Goal: Information Seeking & Learning: Learn about a topic

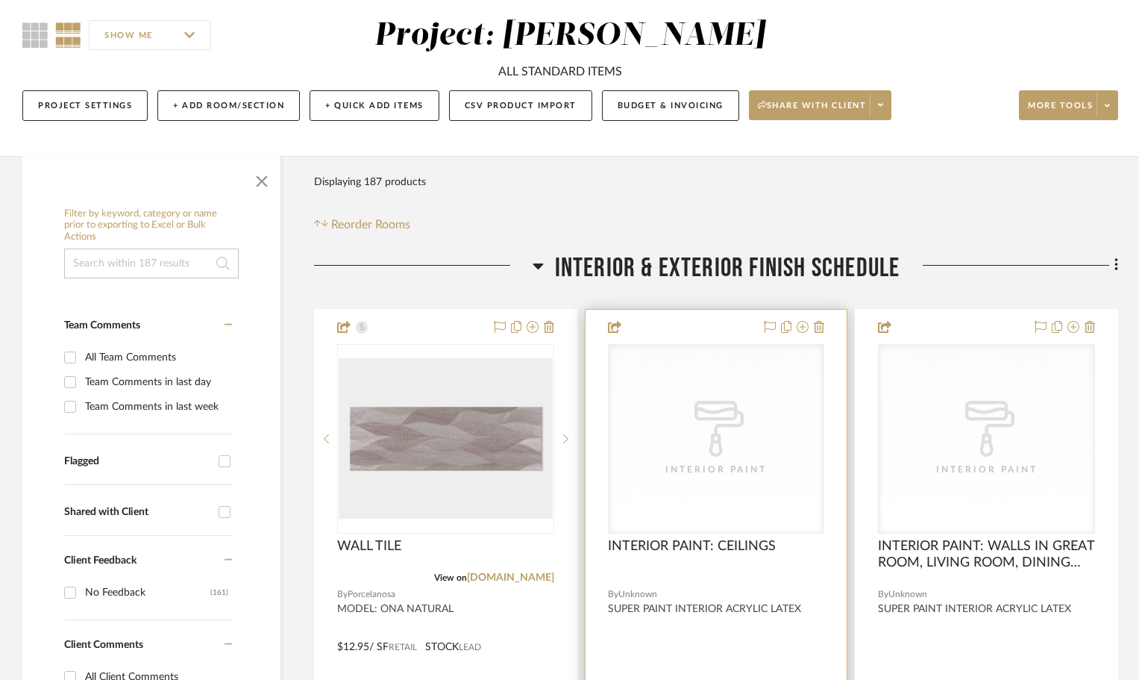
scroll to position [149, 0]
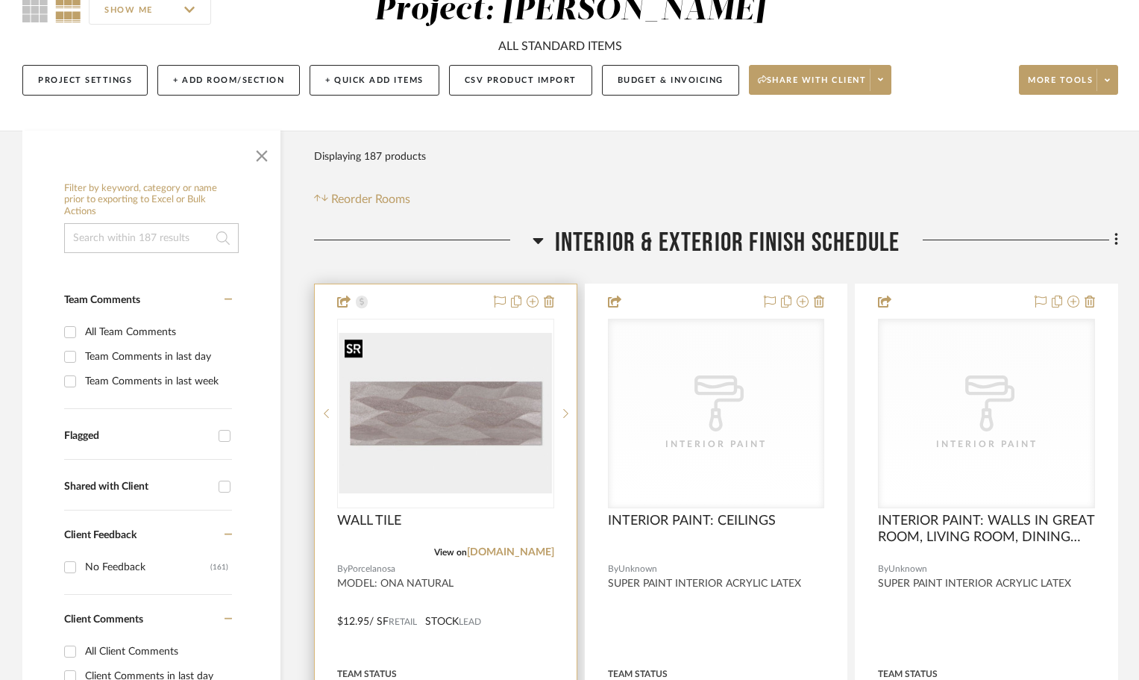
click at [0, 0] on img at bounding box center [0, 0] width 0 height 0
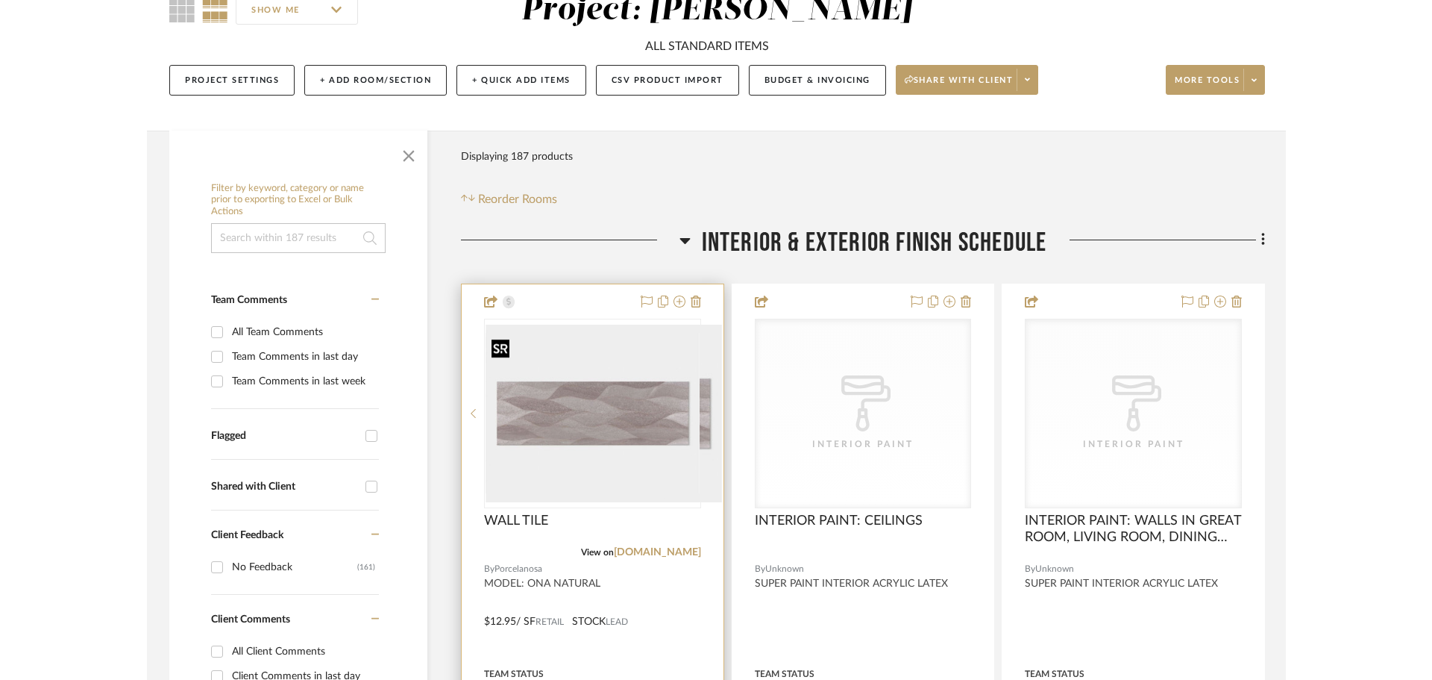
scroll to position [0, 0]
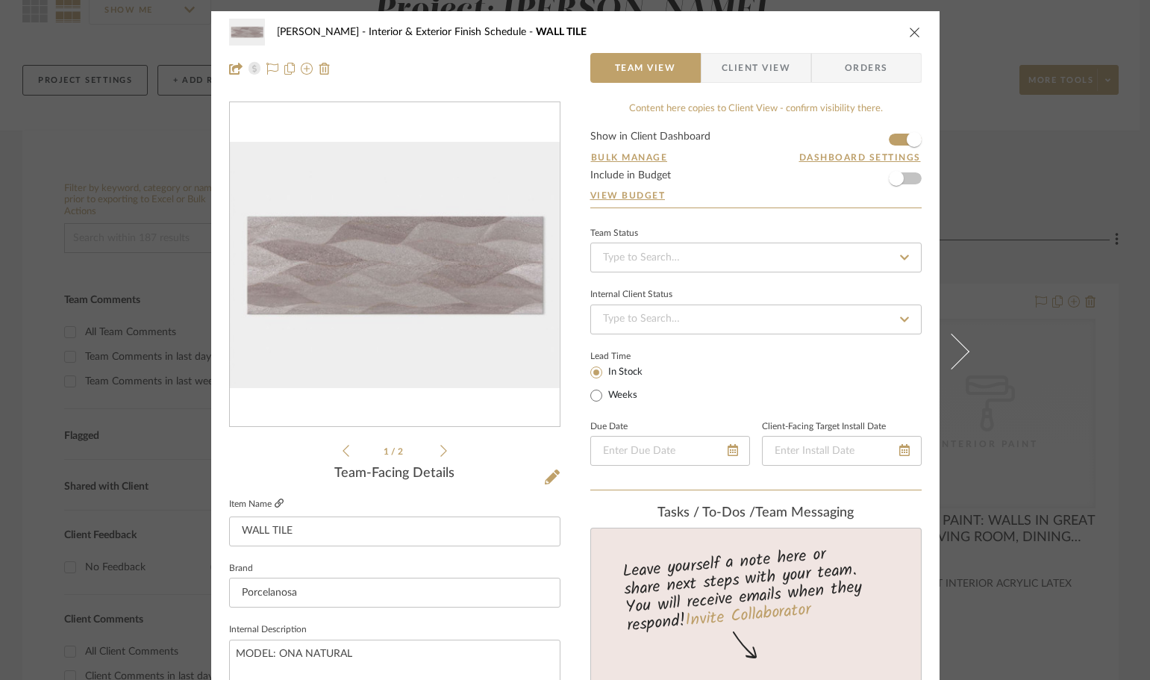
click at [275, 498] on link at bounding box center [279, 504] width 9 height 13
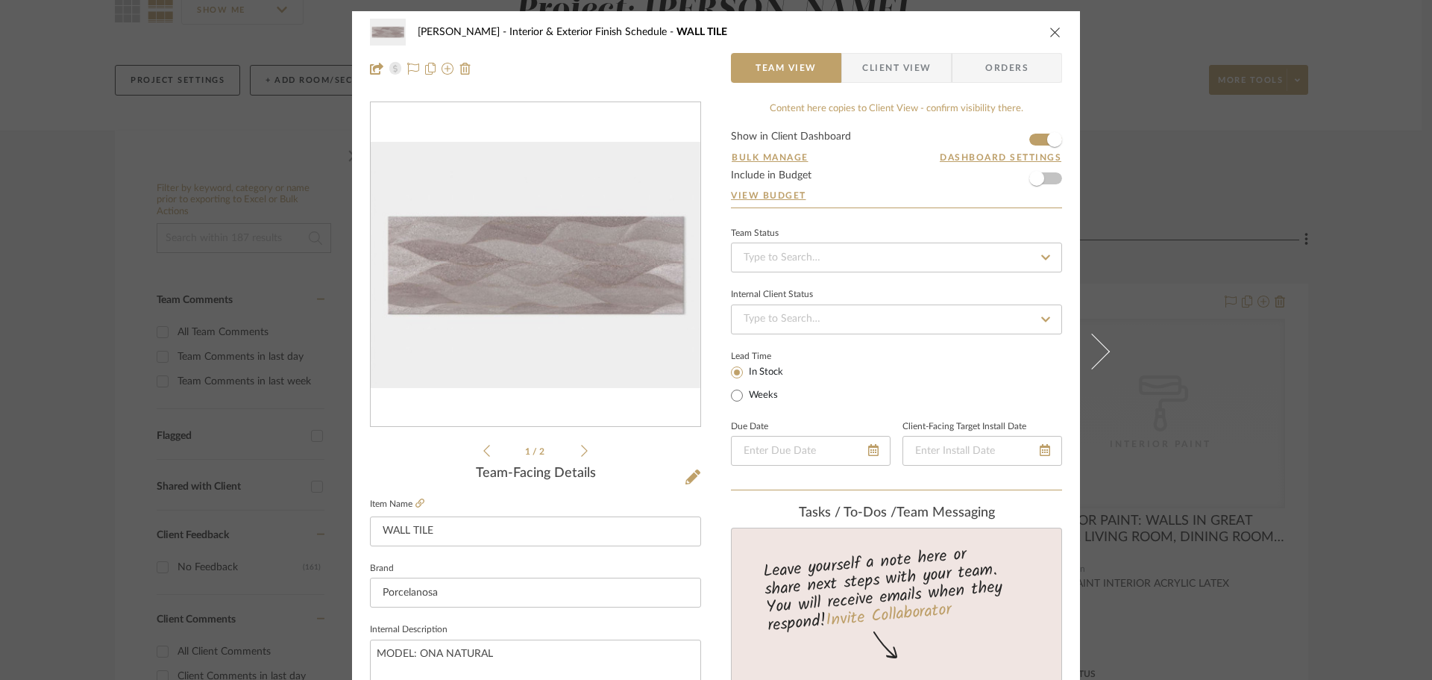
click at [1050, 36] on icon "close" at bounding box center [1056, 32] width 12 height 12
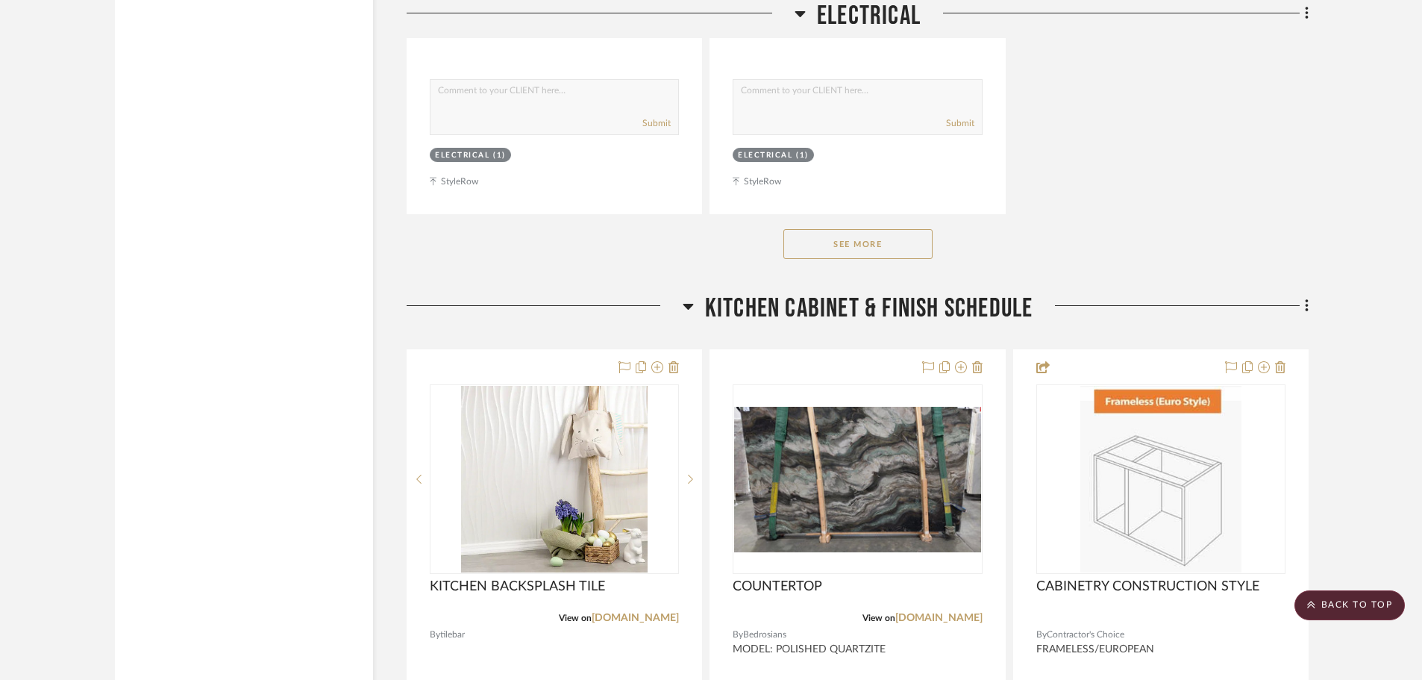
scroll to position [7312, 0]
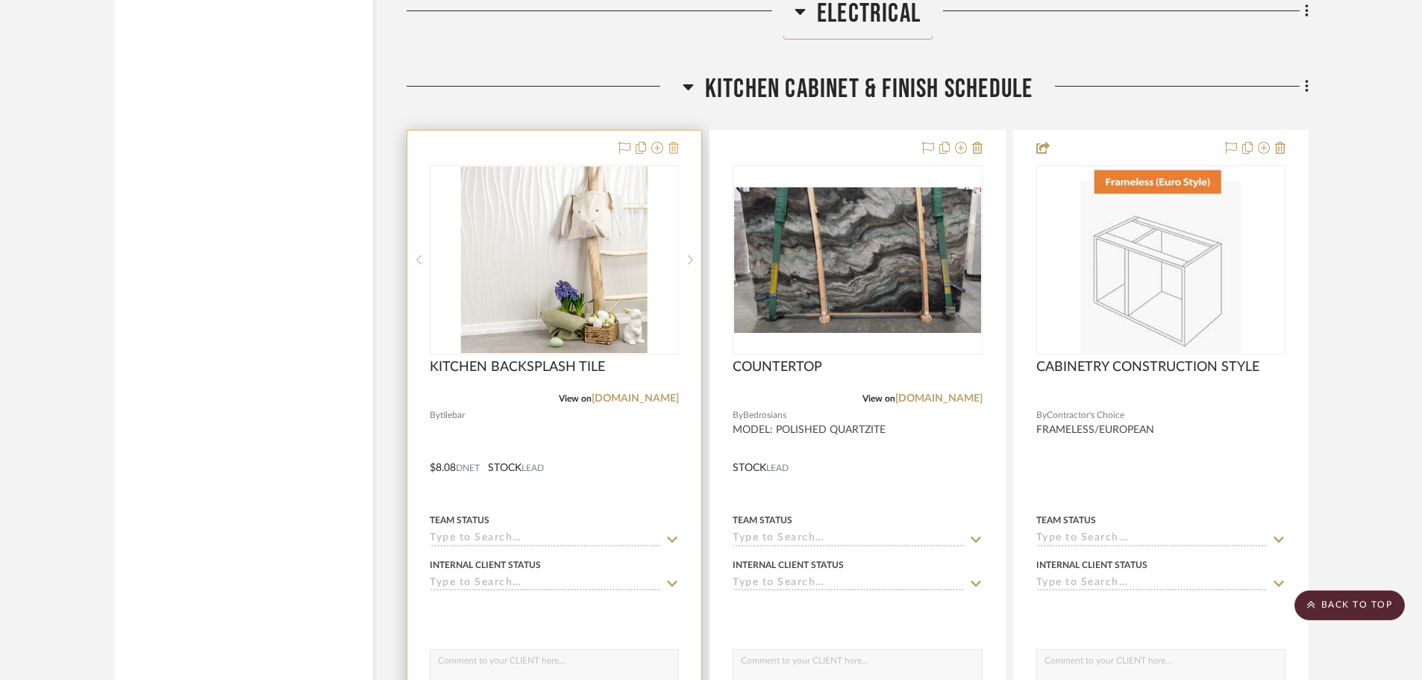
click at [669, 145] on icon at bounding box center [673, 148] width 10 height 12
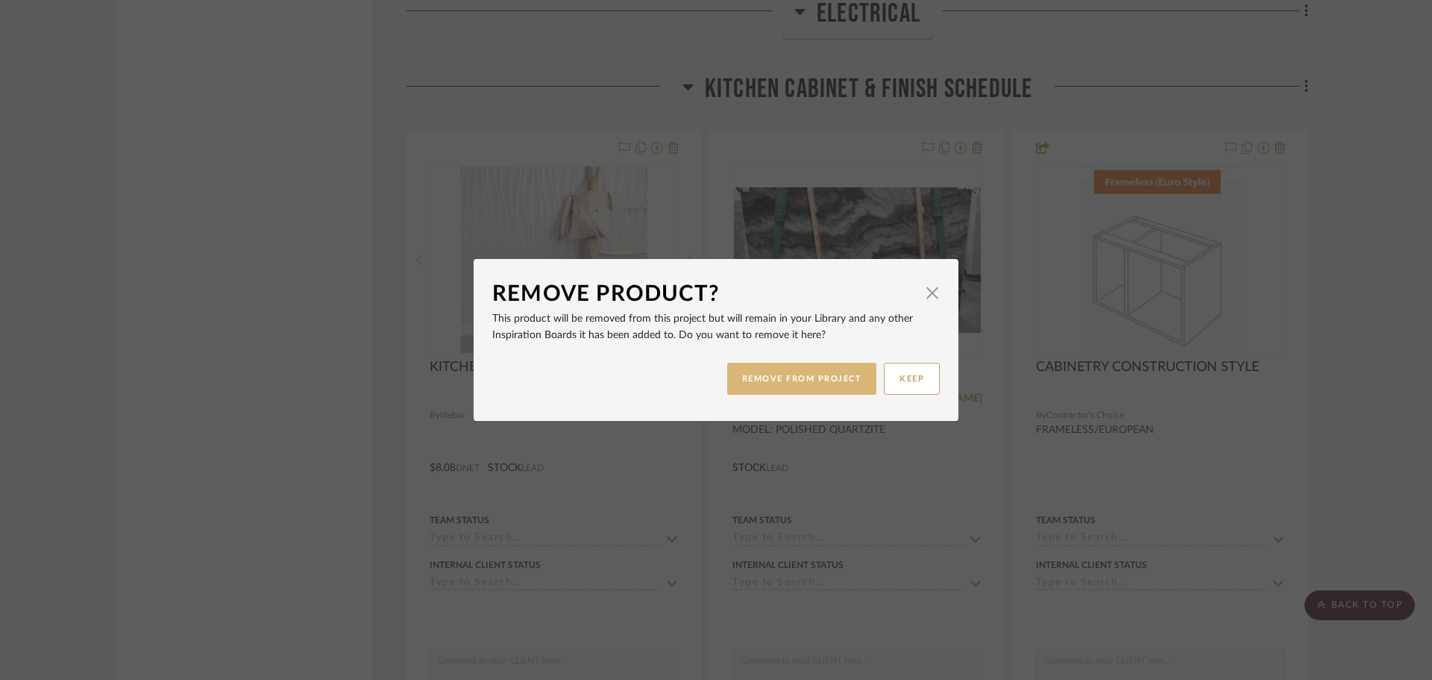
click at [821, 391] on button "REMOVE FROM PROJECT" at bounding box center [802, 379] width 150 height 32
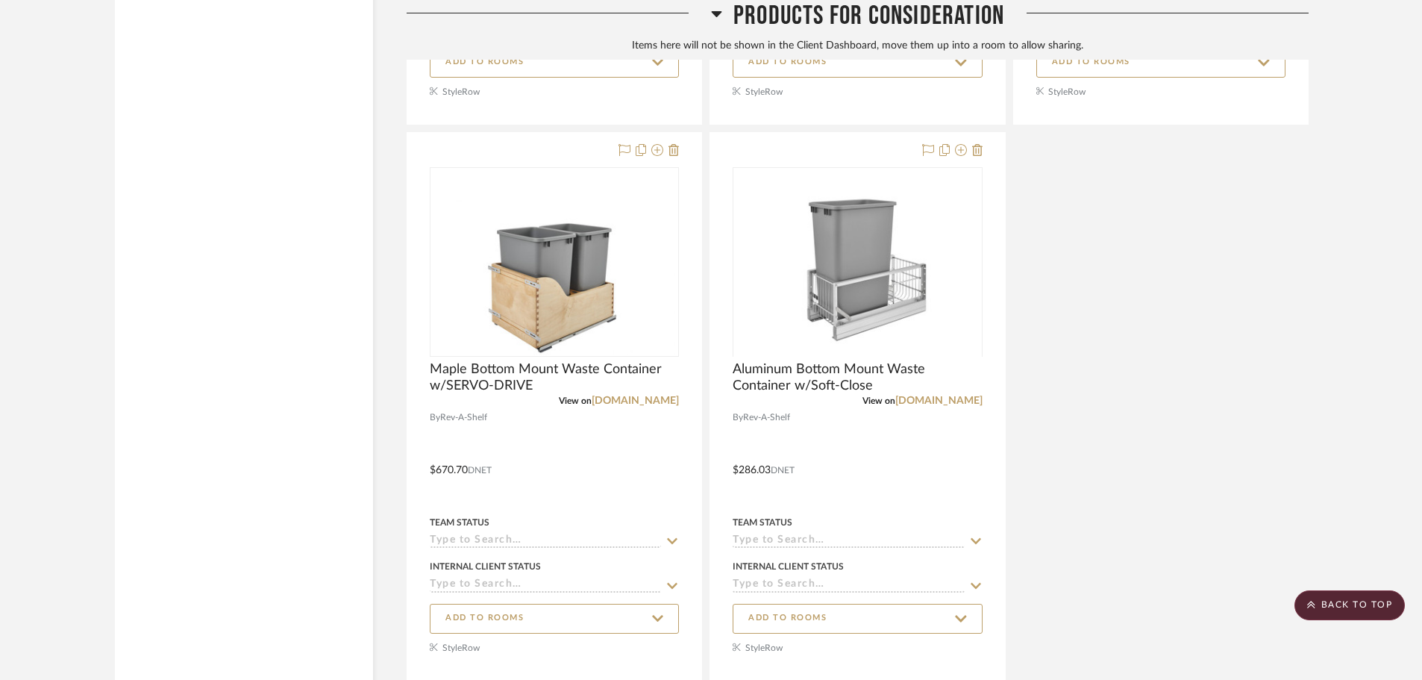
scroll to position [19974, 0]
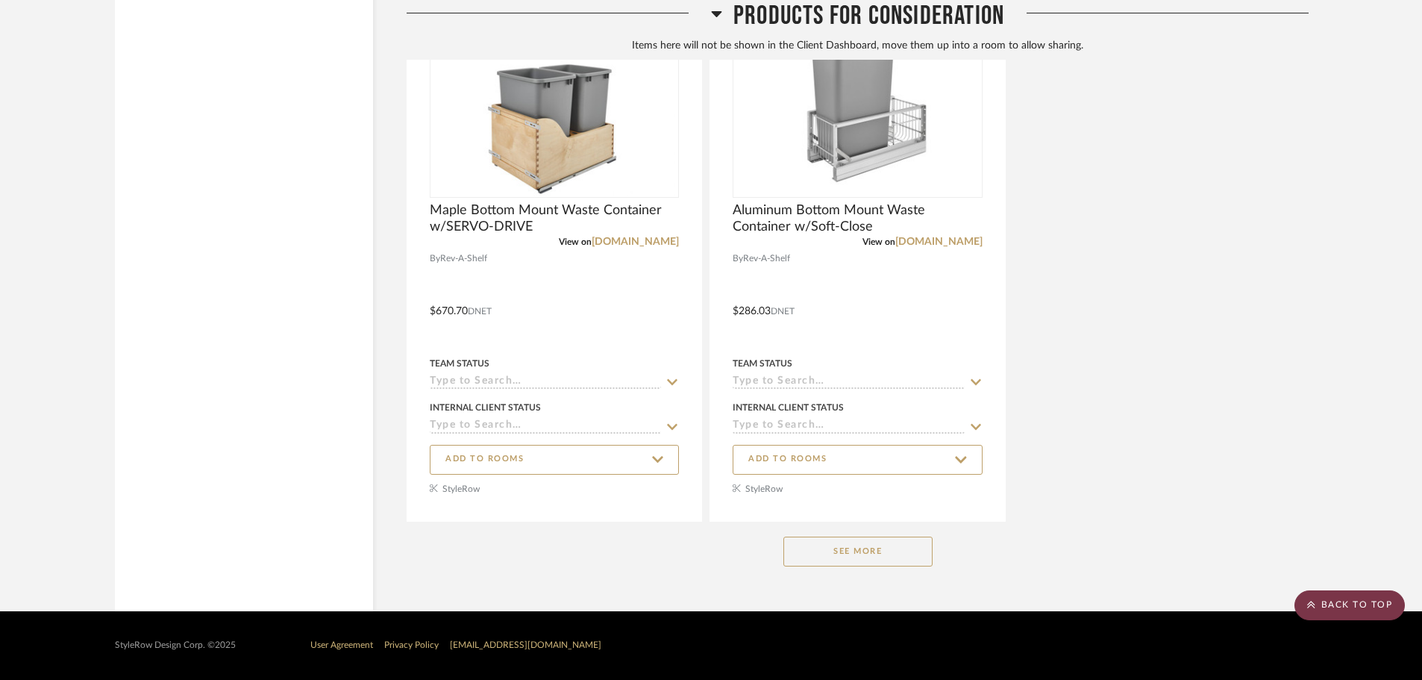
click at [1149, 607] on scroll-to-top-button "BACK TO TOP" at bounding box center [1349, 605] width 110 height 30
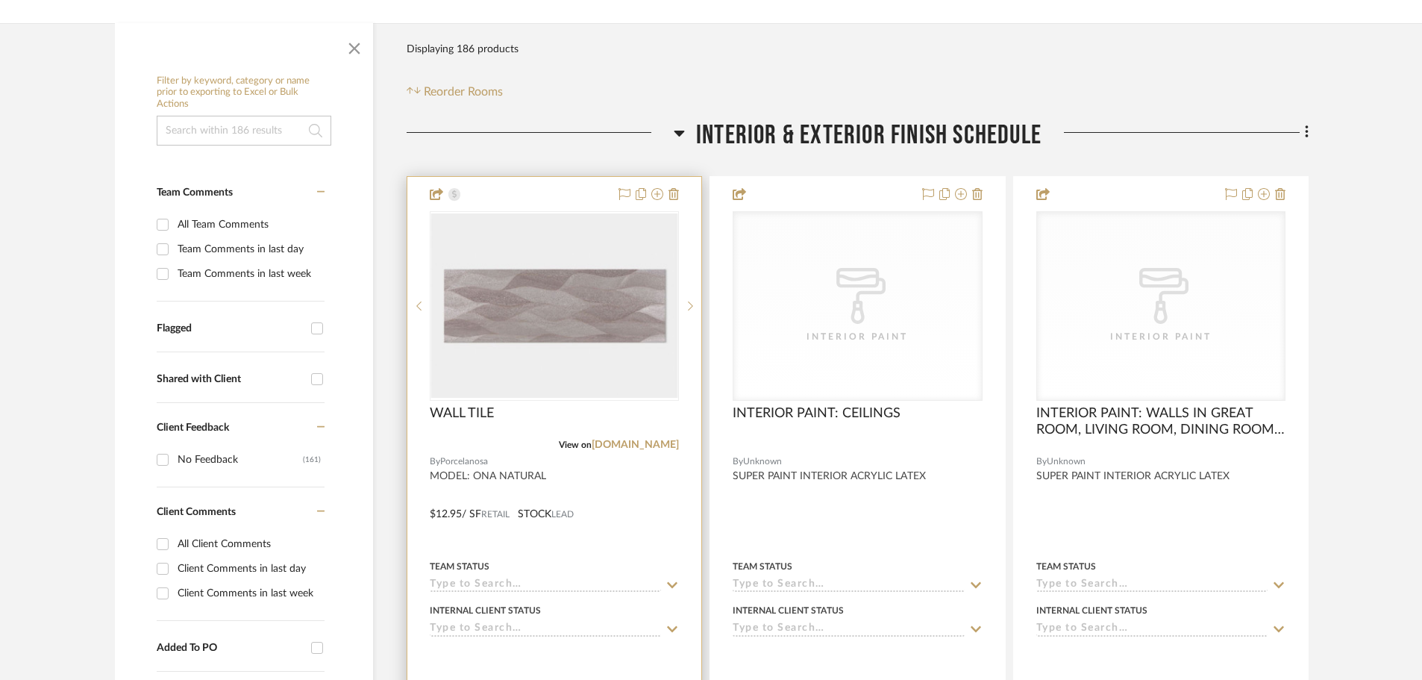
scroll to position [298, 0]
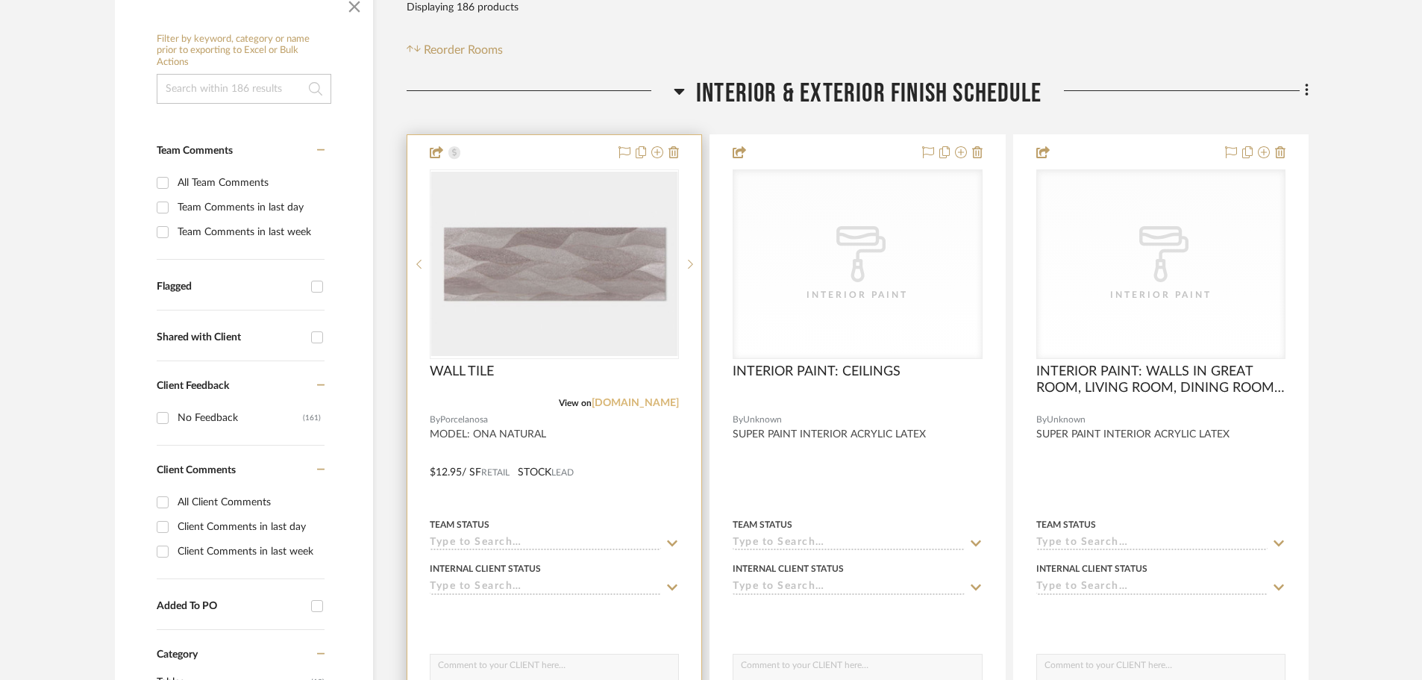
click at [626, 406] on link "[DOMAIN_NAME]" at bounding box center [635, 403] width 87 height 10
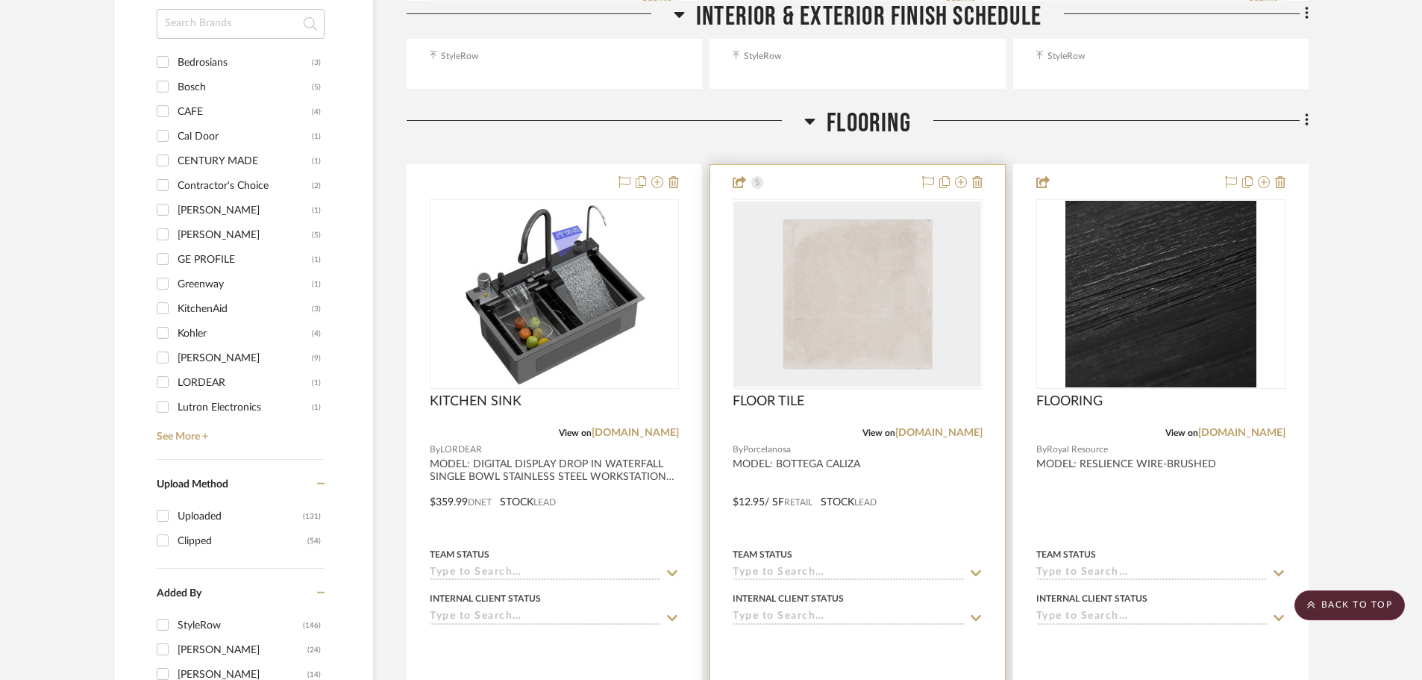
scroll to position [1716, 0]
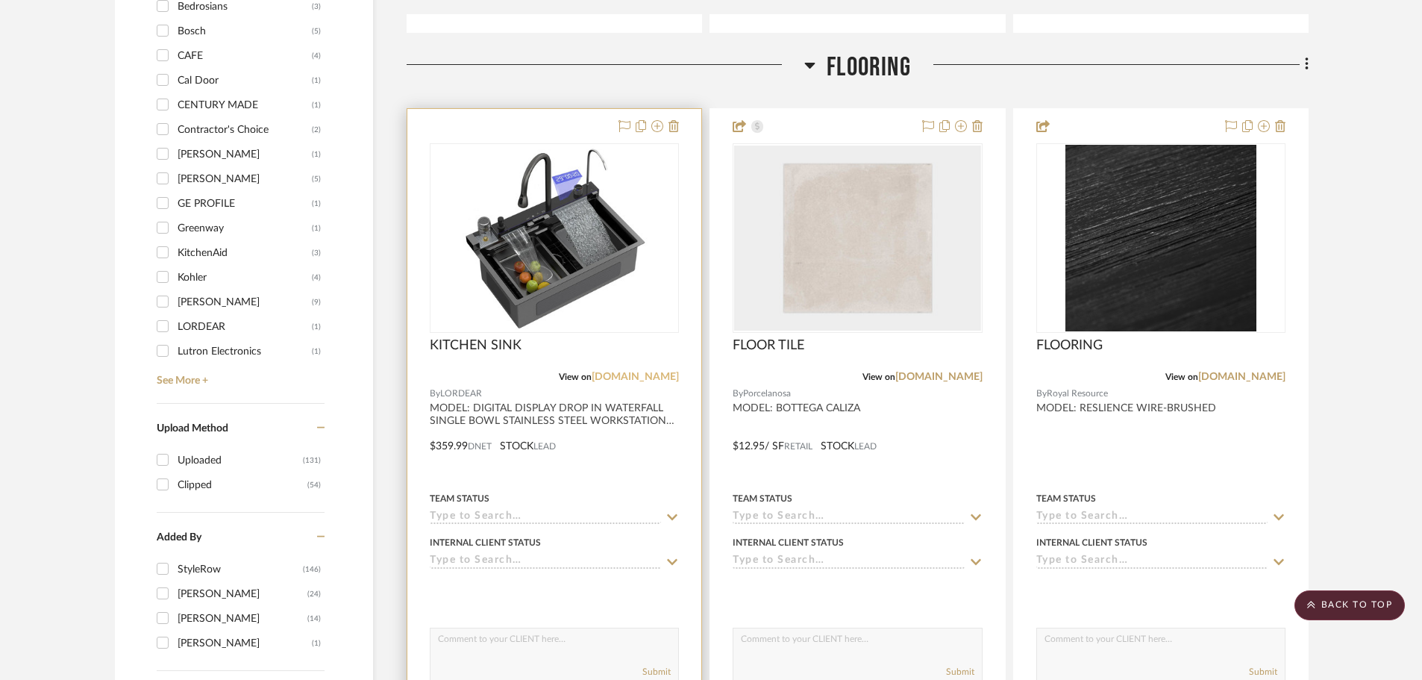
click at [665, 379] on link "[DOMAIN_NAME]" at bounding box center [635, 377] width 87 height 10
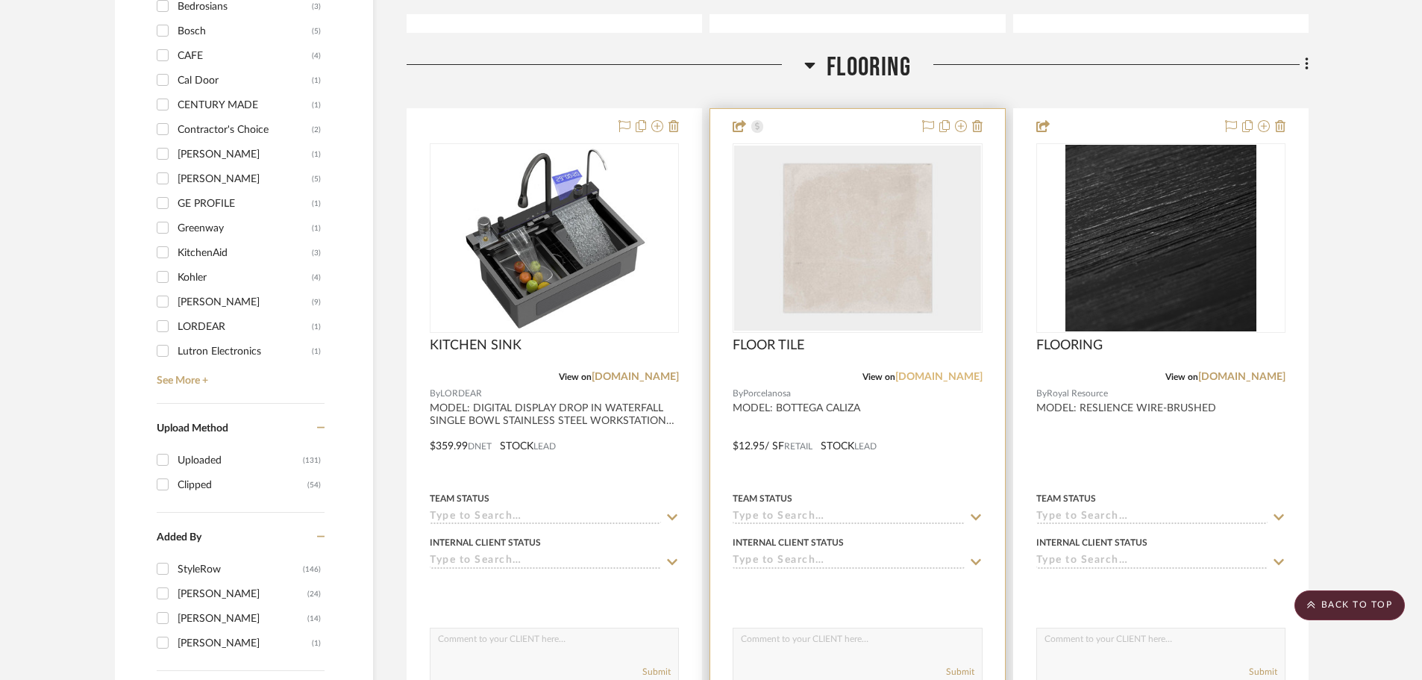
click at [936, 380] on link "[DOMAIN_NAME]" at bounding box center [938, 377] width 87 height 10
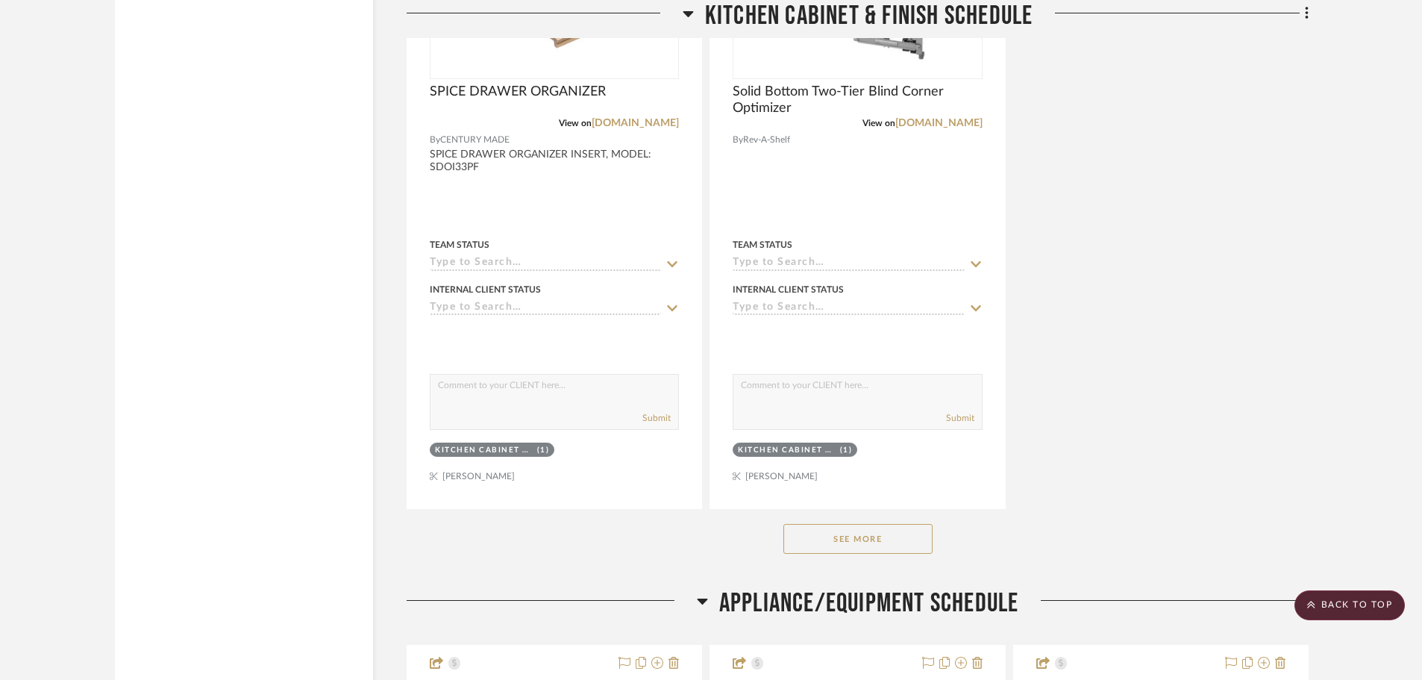
scroll to position [9028, 0]
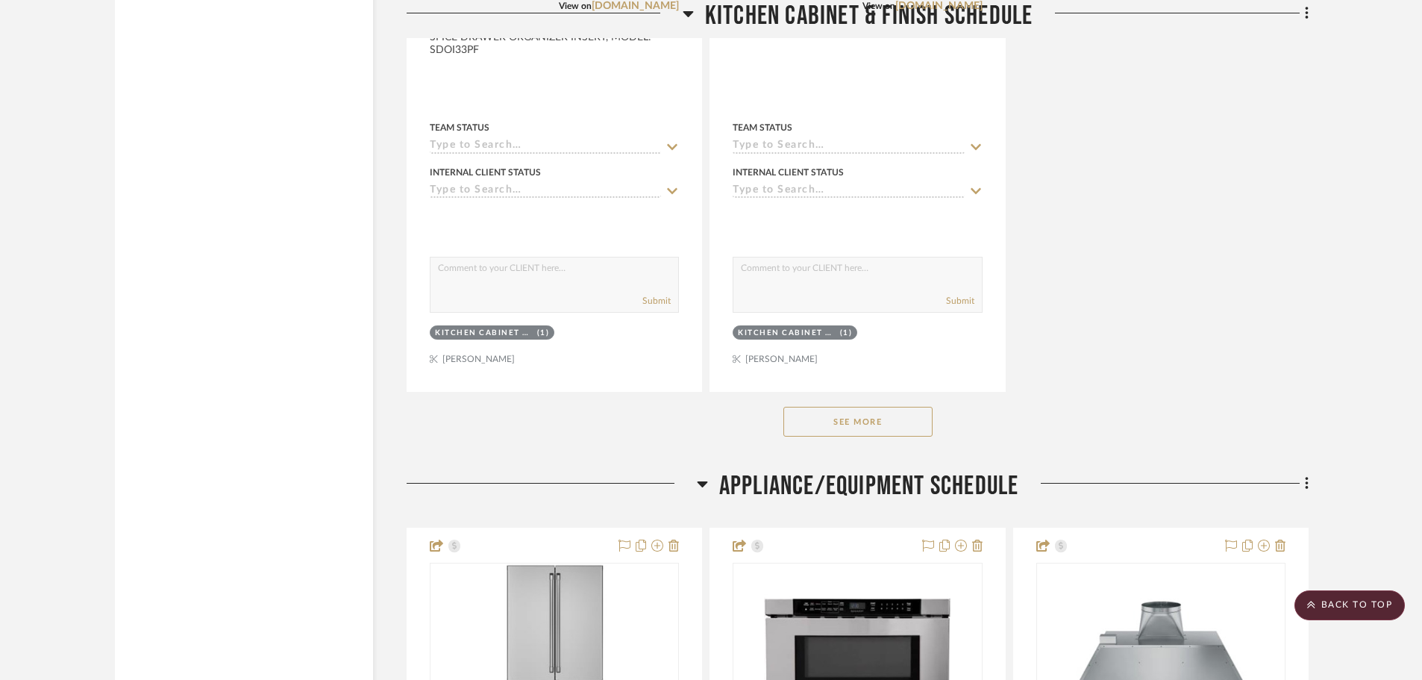
click at [914, 420] on button "See More" at bounding box center [857, 422] width 149 height 30
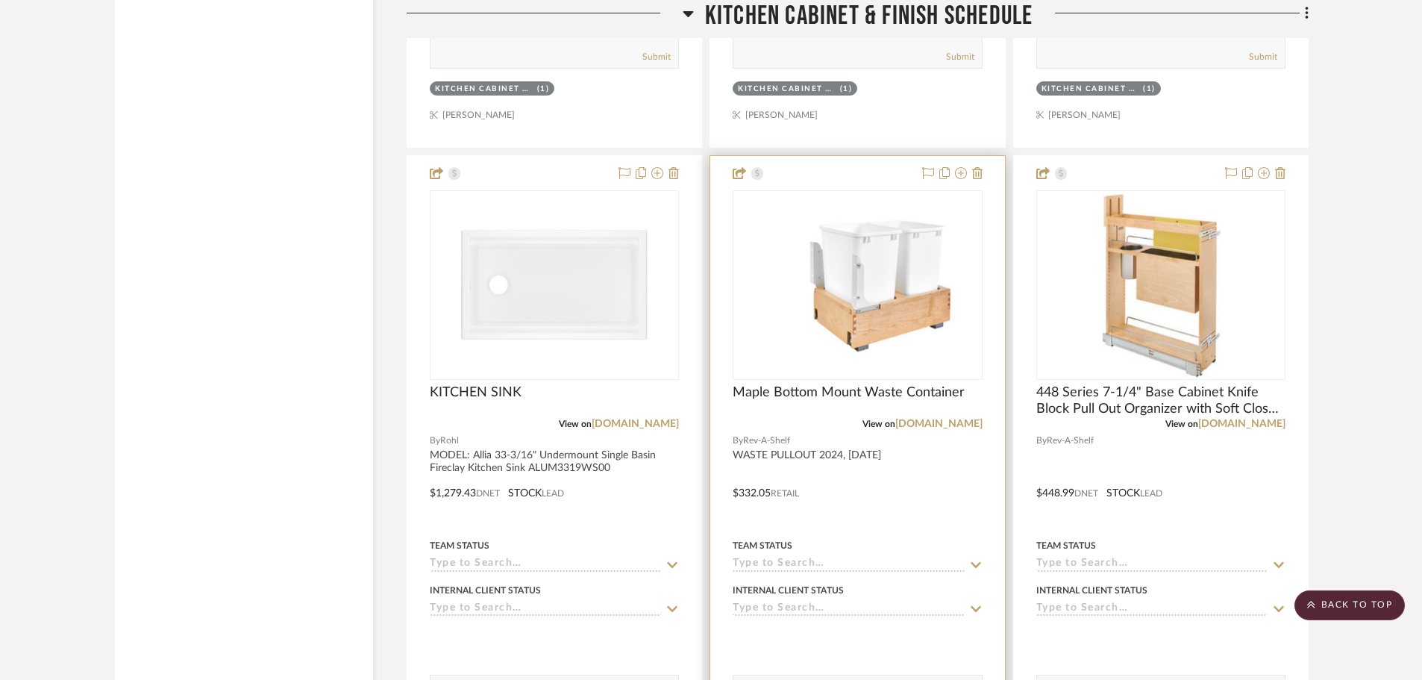
scroll to position [10594, 0]
click at [942, 422] on link "[DOMAIN_NAME]" at bounding box center [938, 424] width 87 height 10
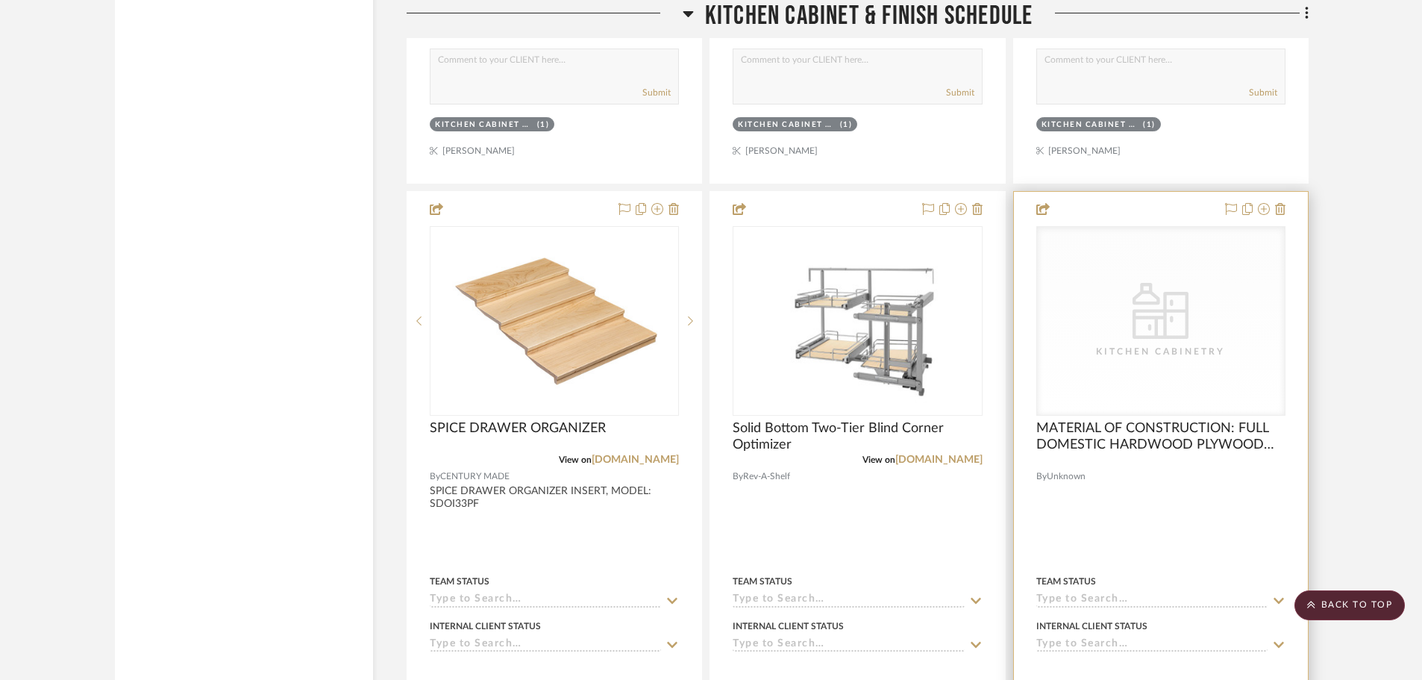
scroll to position [8580, 0]
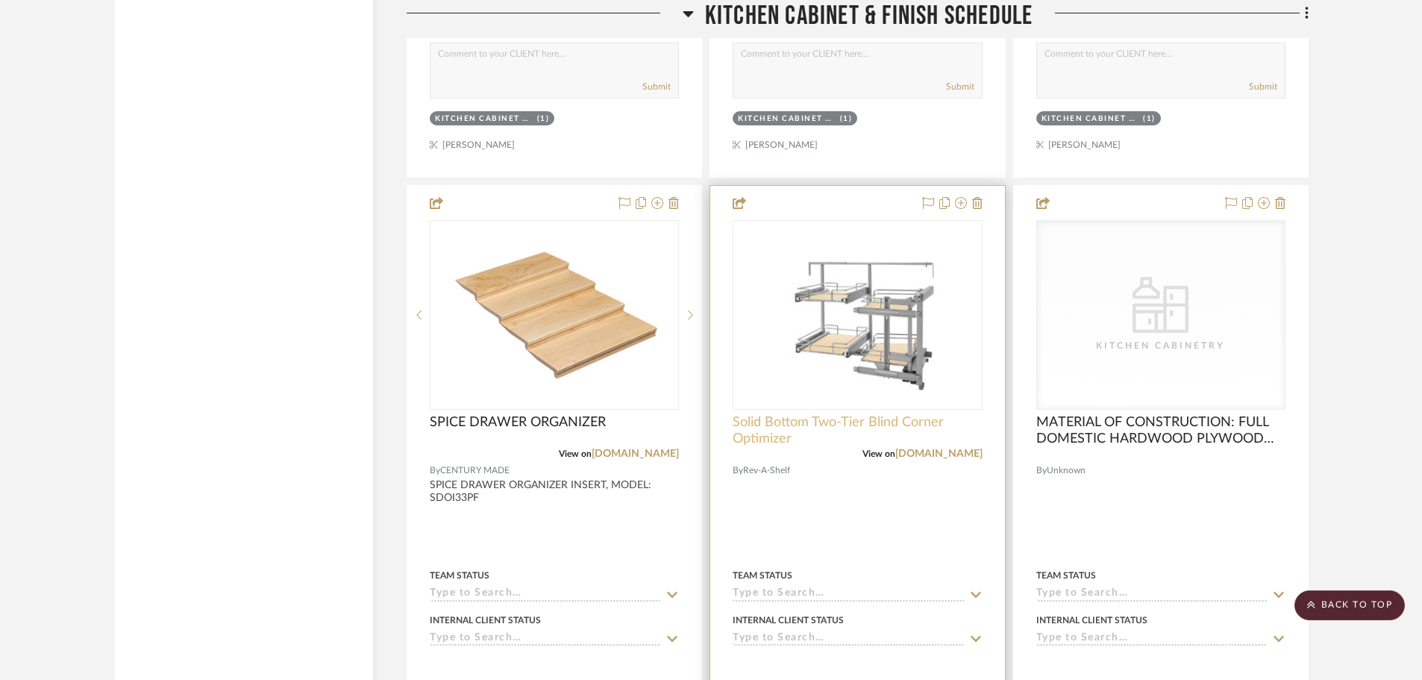
click at [942, 446] on span "Solid Bottom Two-Tier Blind Corner Optimizer" at bounding box center [857, 430] width 249 height 33
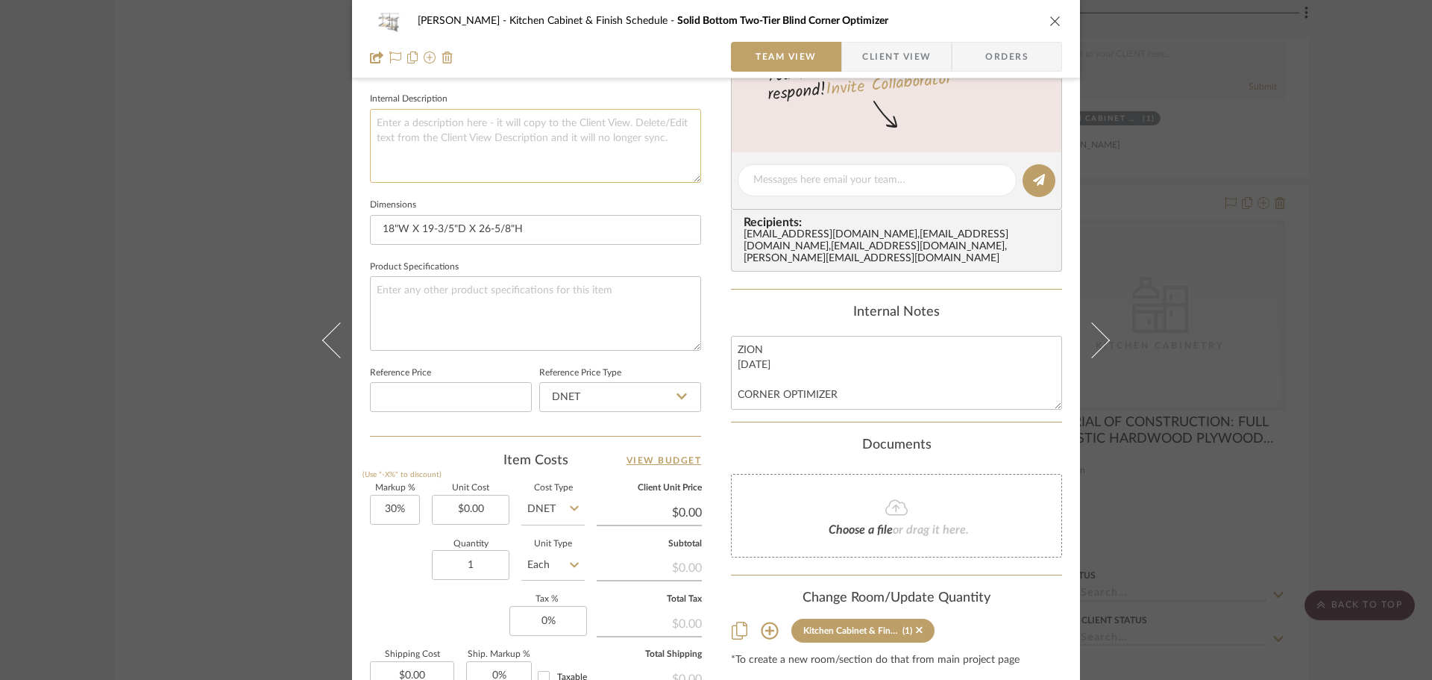
scroll to position [373, 0]
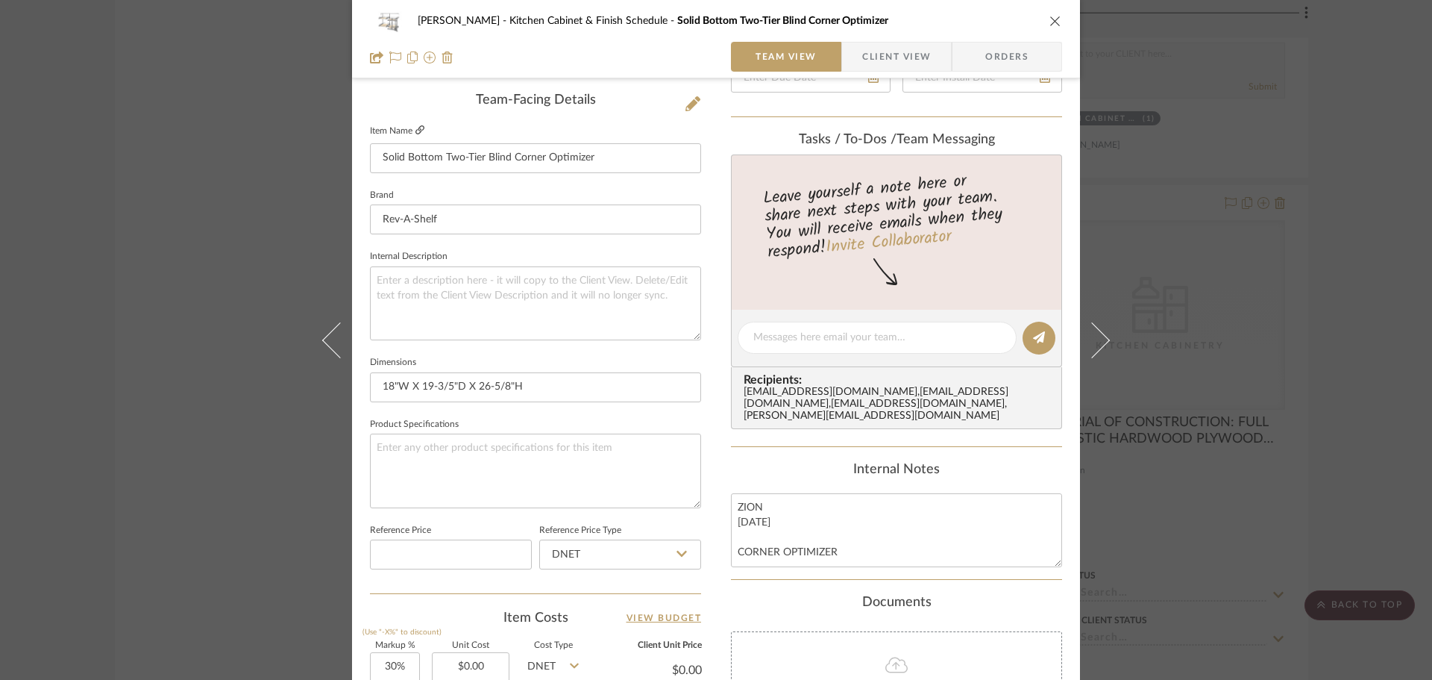
click at [417, 129] on icon at bounding box center [420, 129] width 9 height 9
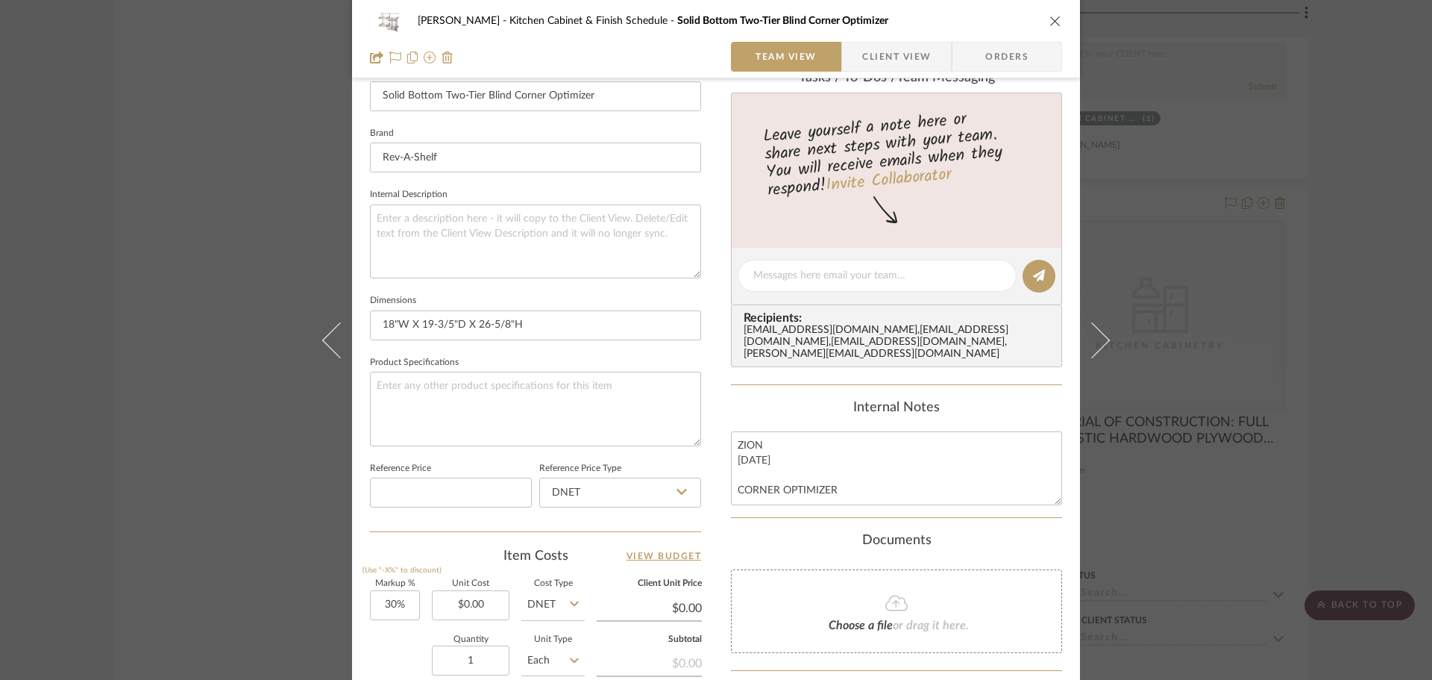
scroll to position [448, 0]
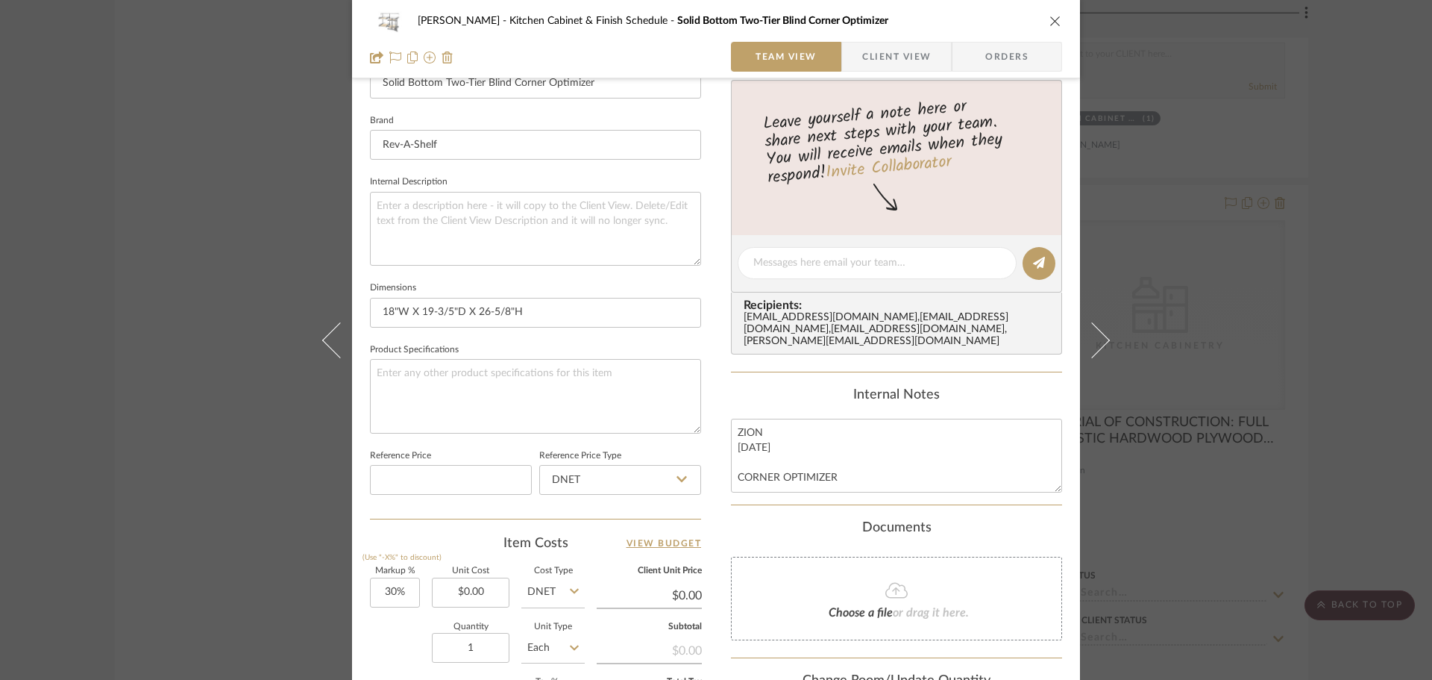
click at [1050, 24] on icon "close" at bounding box center [1056, 21] width 12 height 12
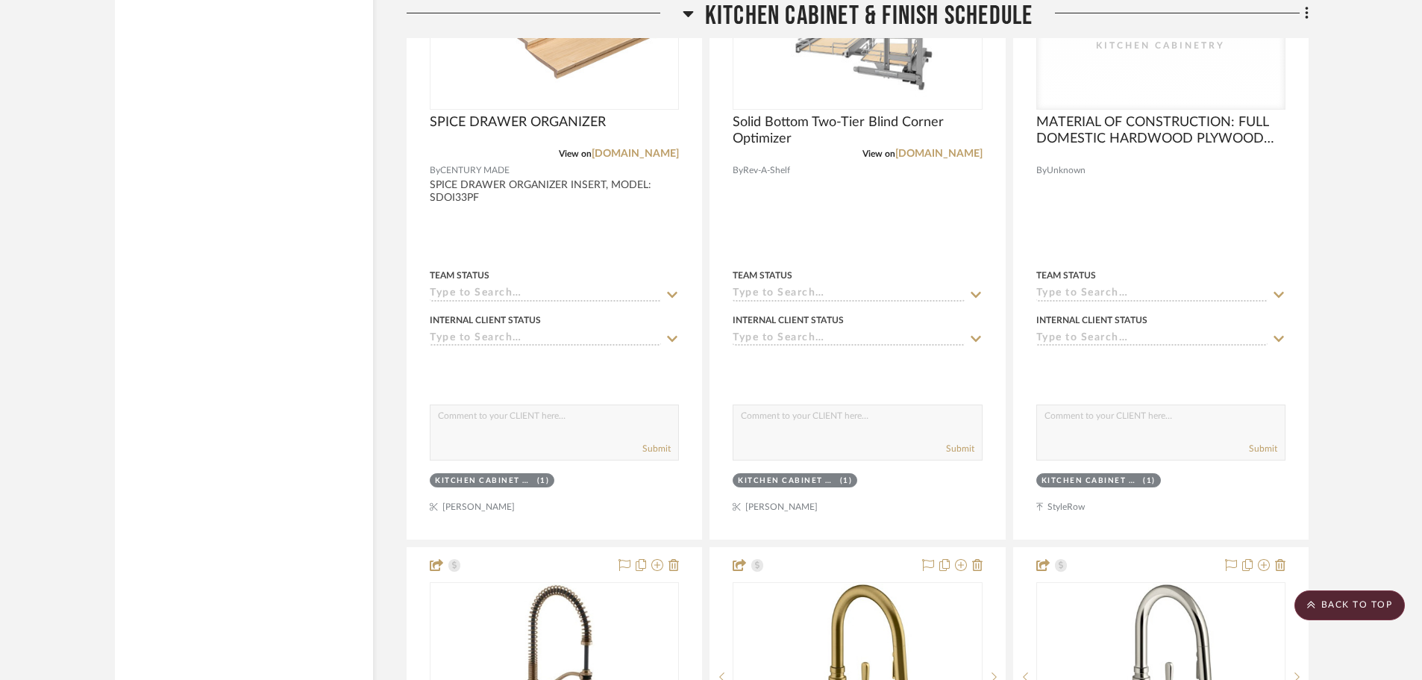
scroll to position [8878, 0]
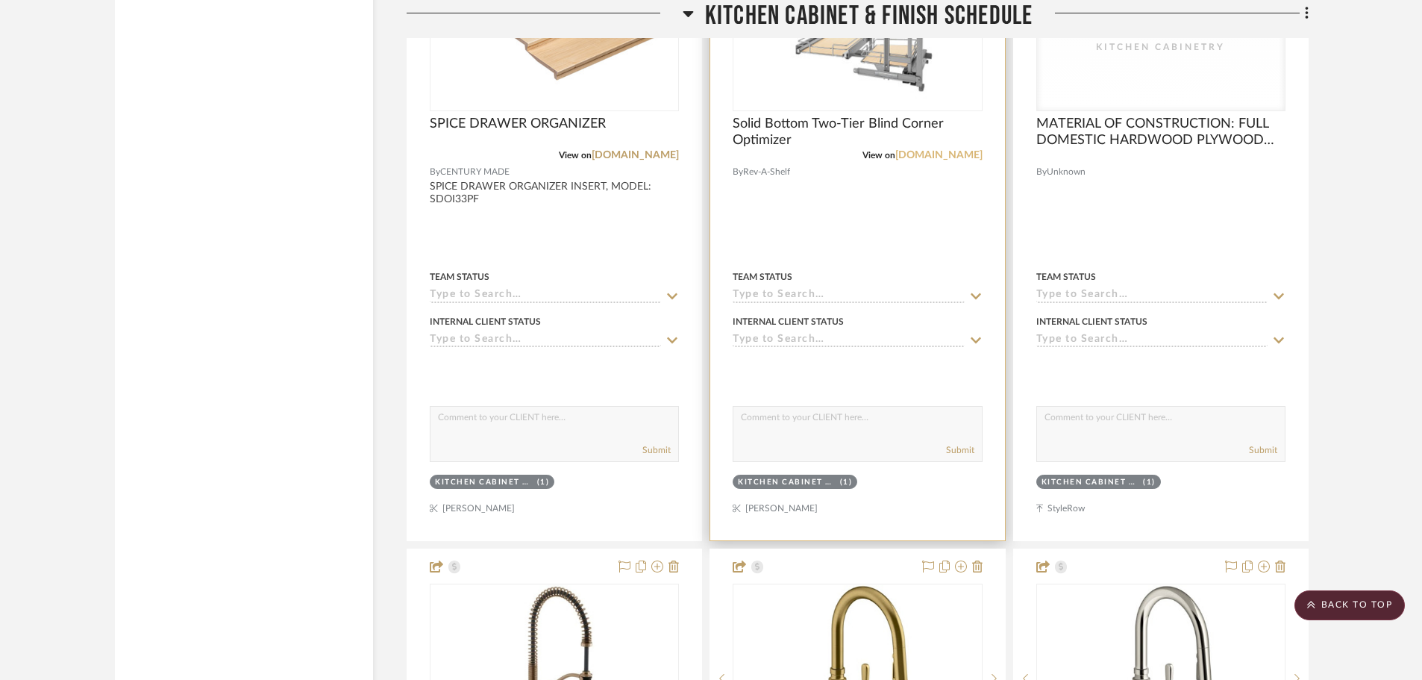
click at [930, 154] on link "[DOMAIN_NAME]" at bounding box center [938, 155] width 87 height 10
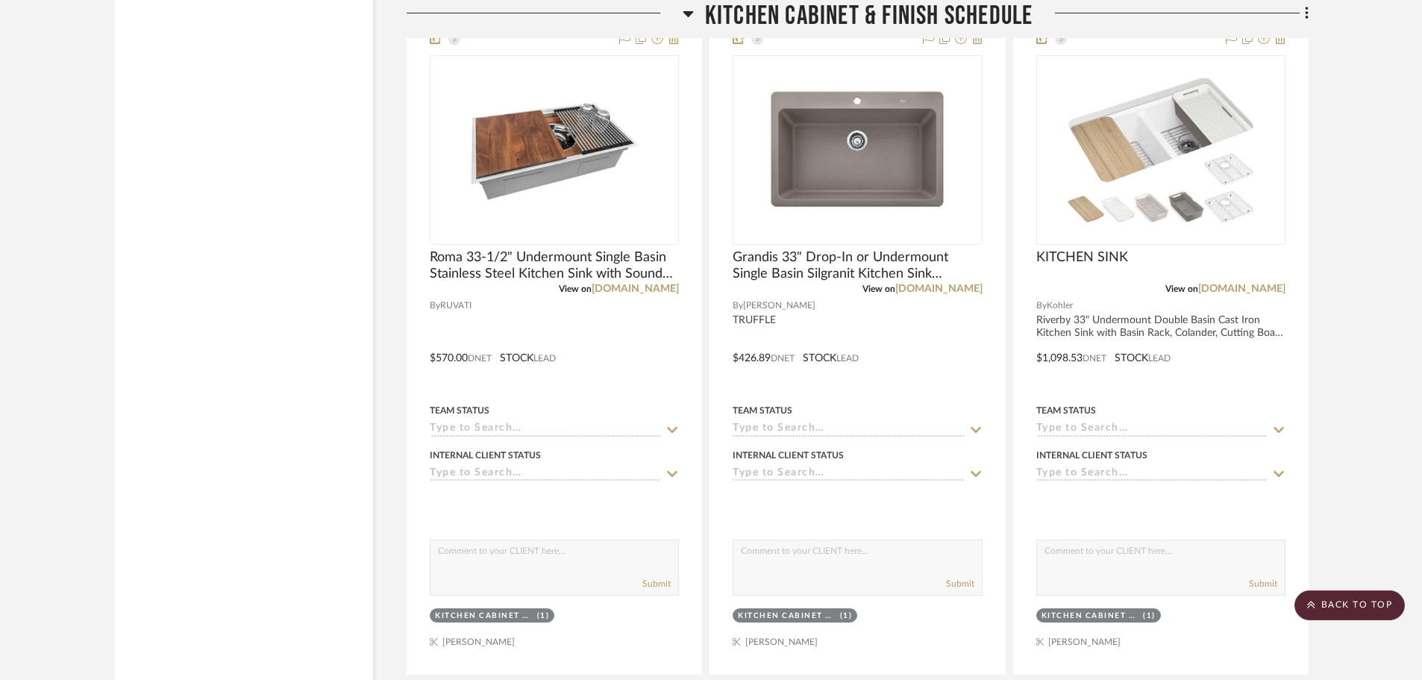
scroll to position [10072, 0]
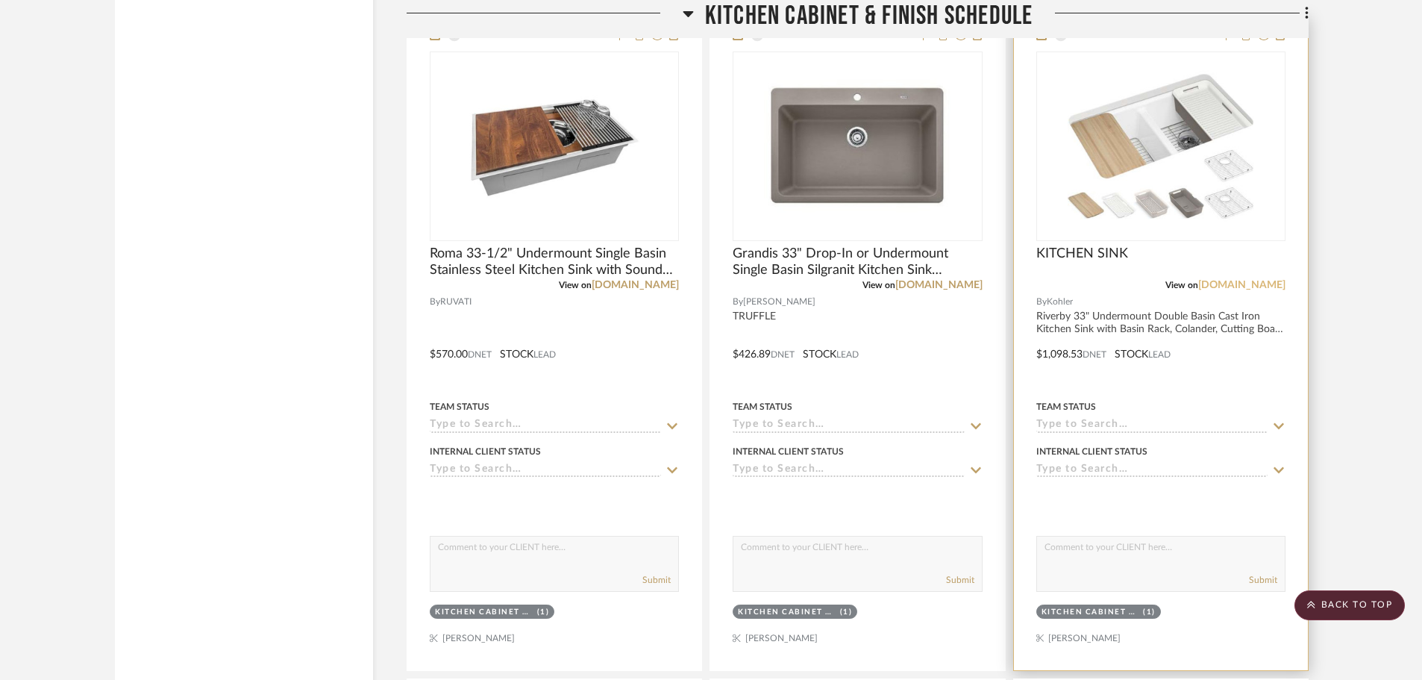
click at [1149, 289] on link "[DOMAIN_NAME]" at bounding box center [1241, 285] width 87 height 10
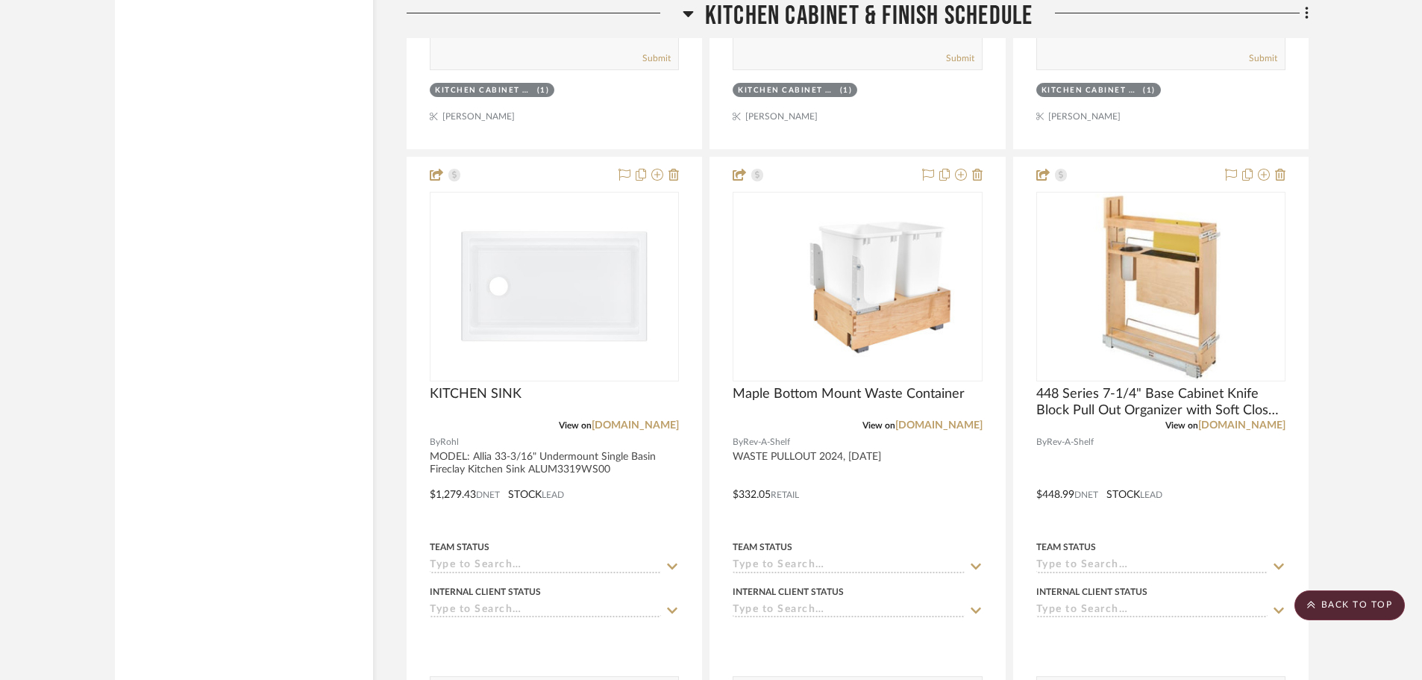
scroll to position [10594, 0]
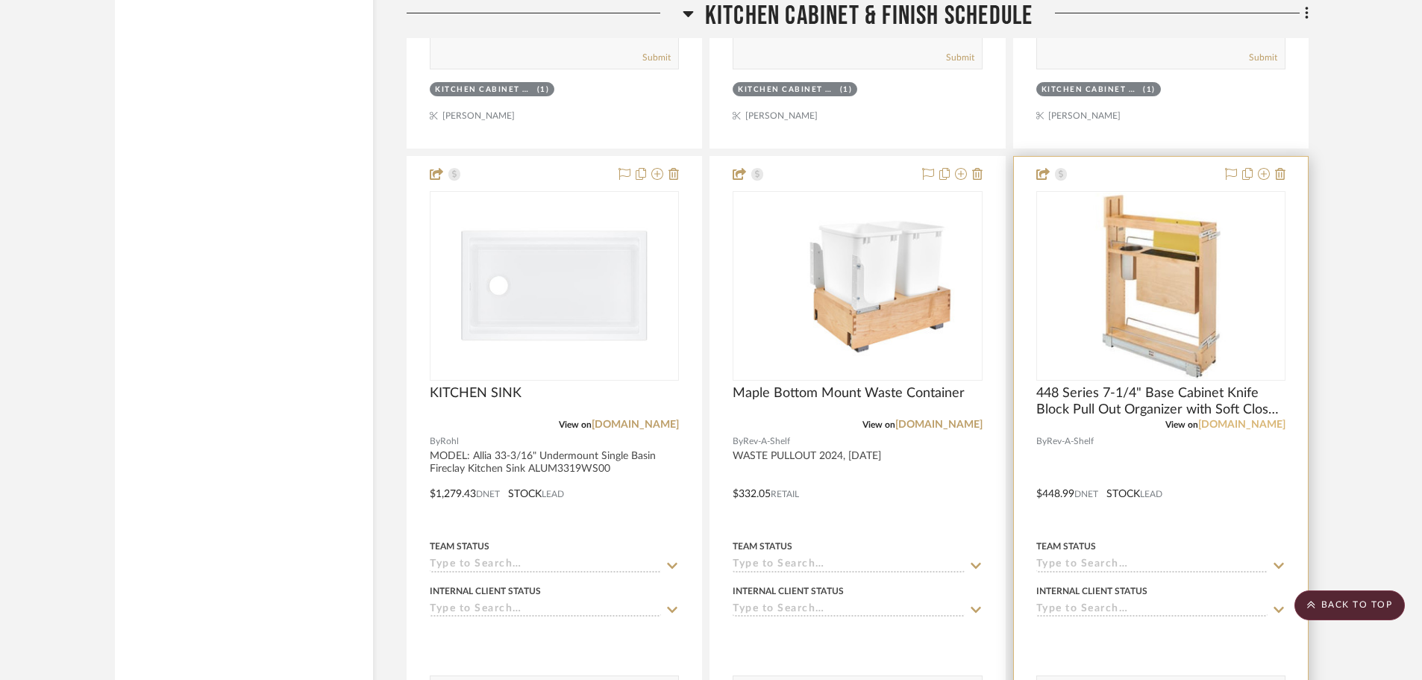
click at [1149, 430] on link "[DOMAIN_NAME]" at bounding box center [1241, 424] width 87 height 10
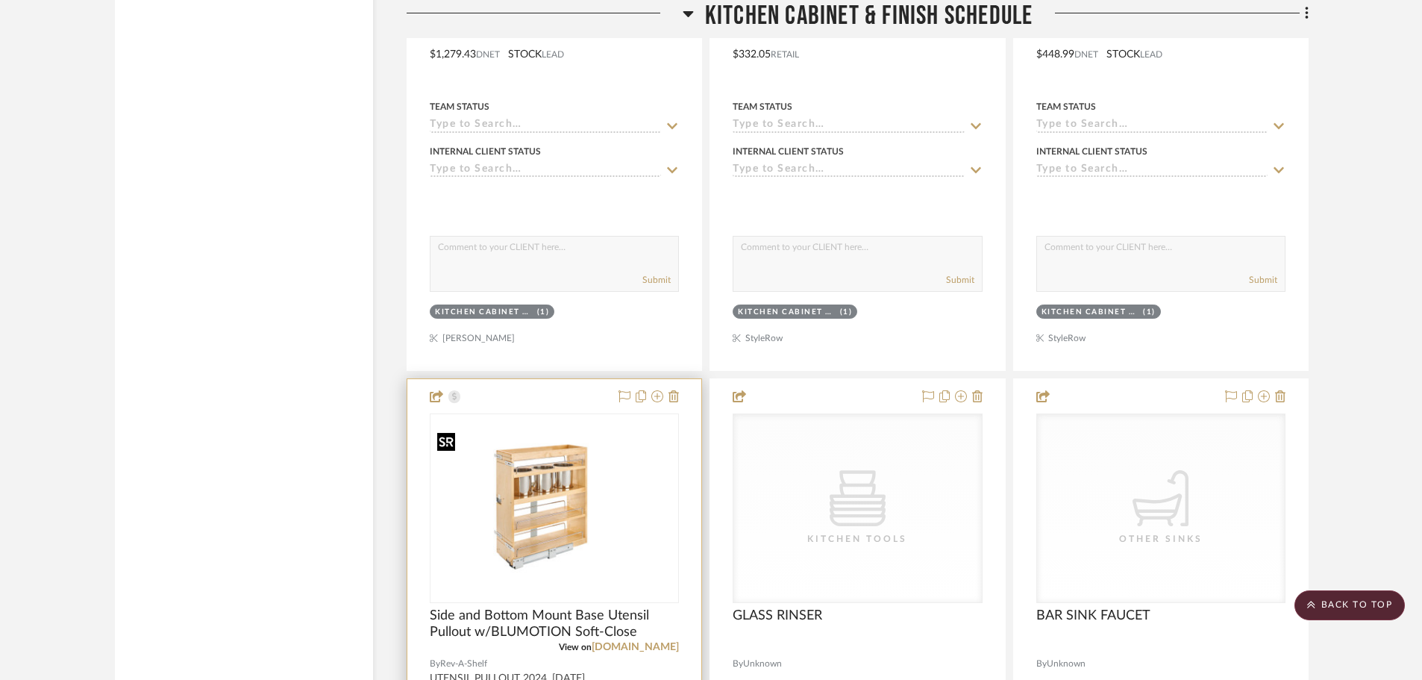
scroll to position [11266, 0]
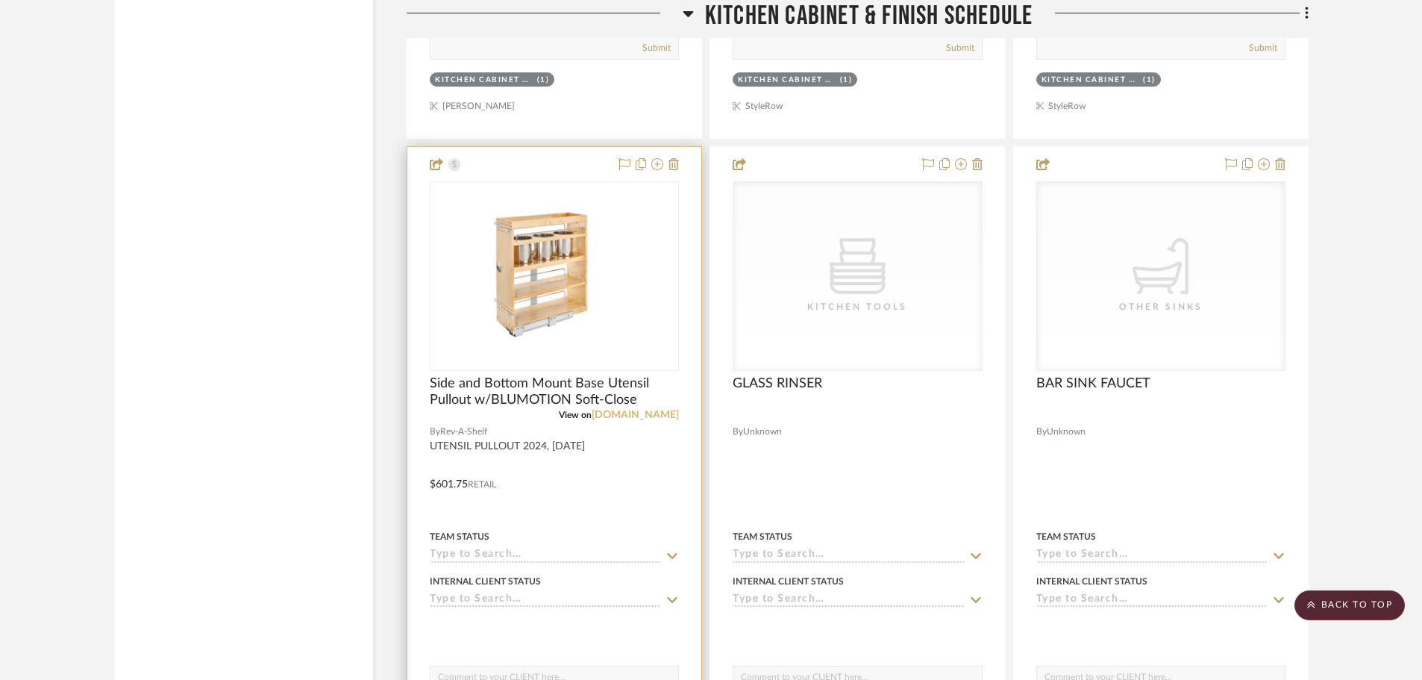
click at [648, 413] on link "[DOMAIN_NAME]" at bounding box center [635, 415] width 87 height 10
click at [513, 234] on img "0" at bounding box center [554, 276] width 246 height 164
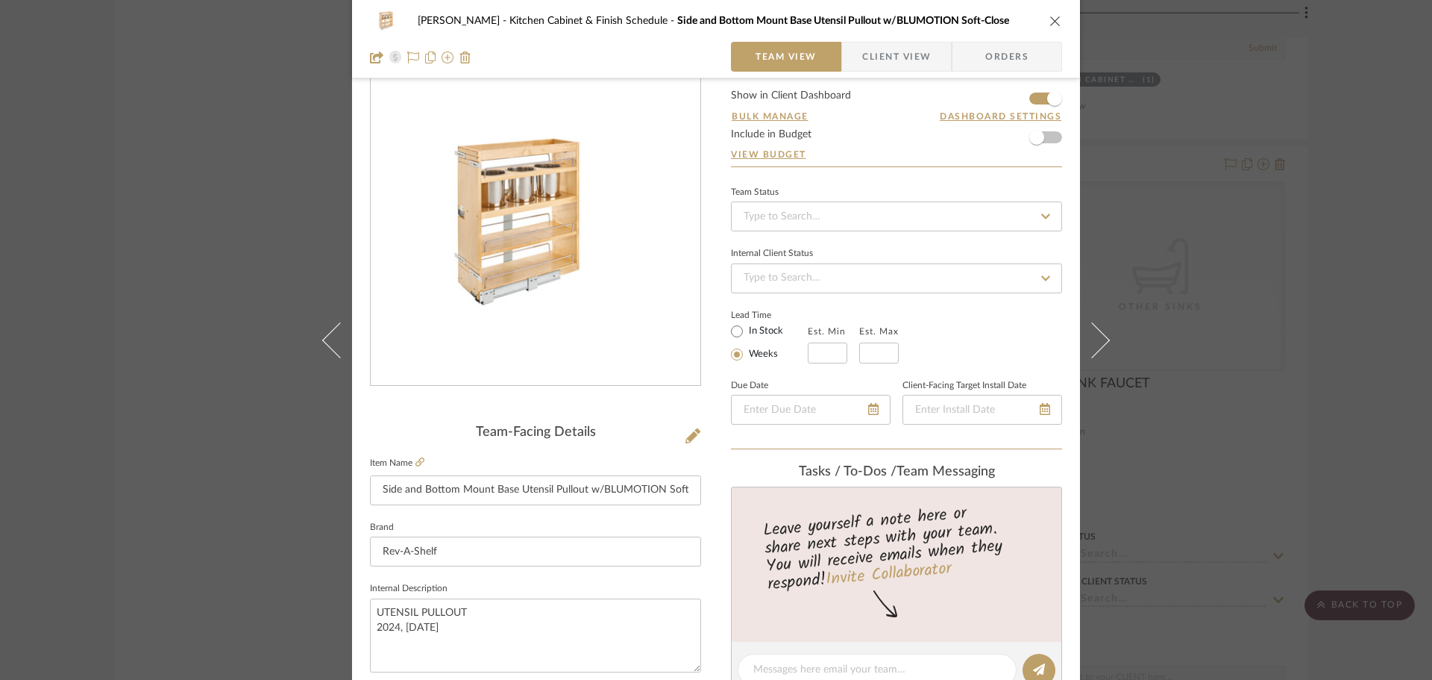
scroll to position [0, 0]
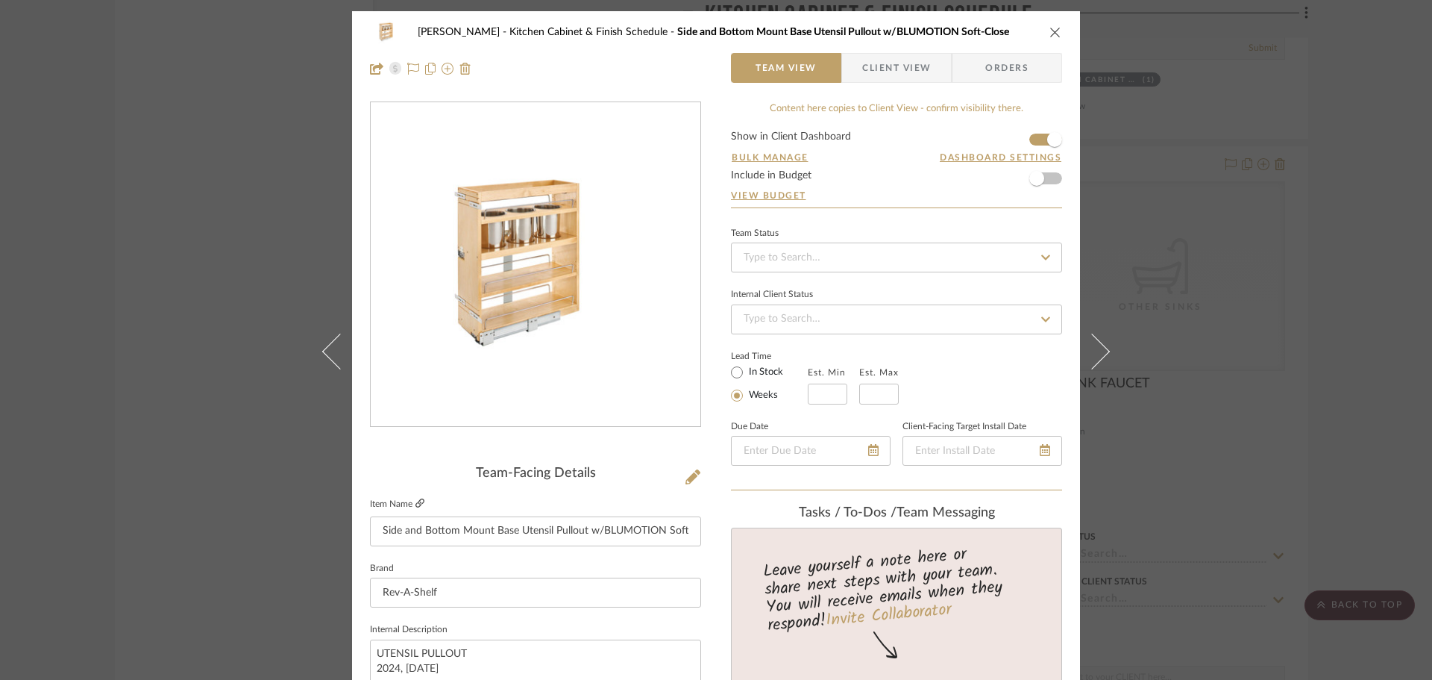
click at [418, 502] on icon at bounding box center [420, 502] width 9 height 9
click at [1050, 29] on icon "close" at bounding box center [1056, 32] width 12 height 12
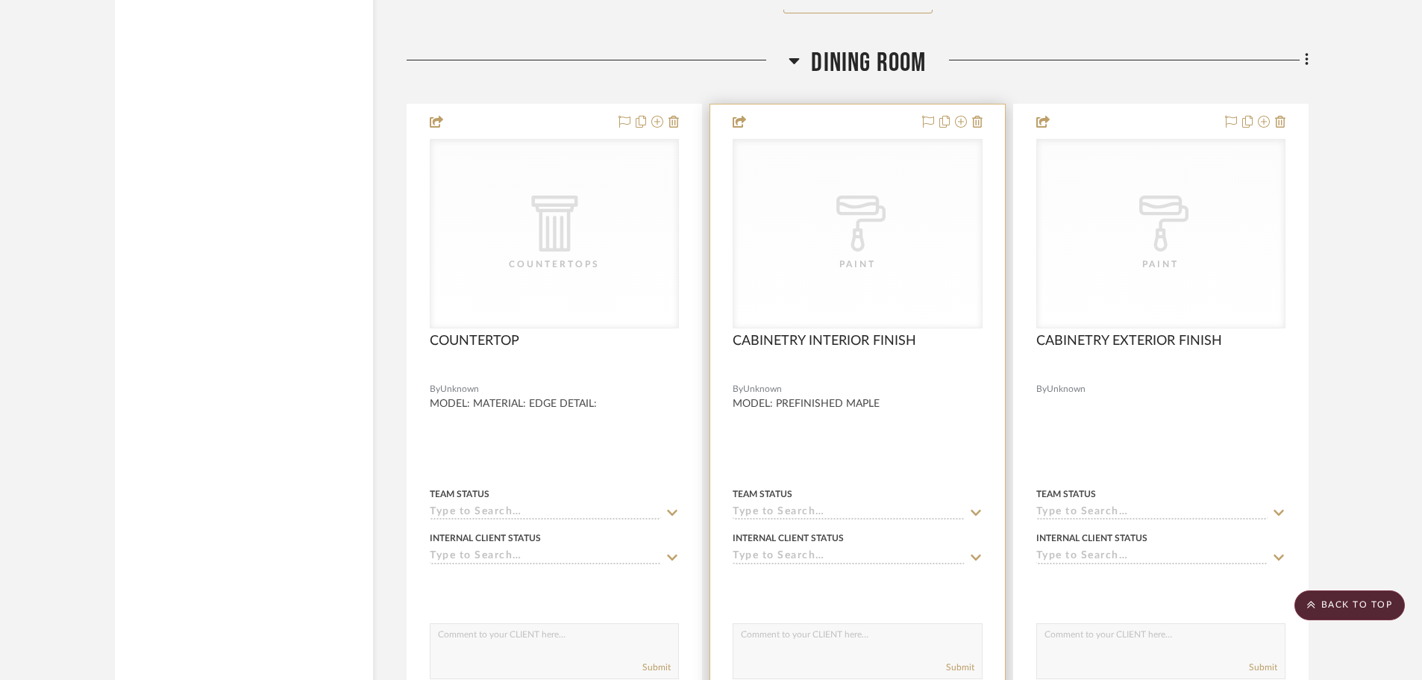
scroll to position [18578, 0]
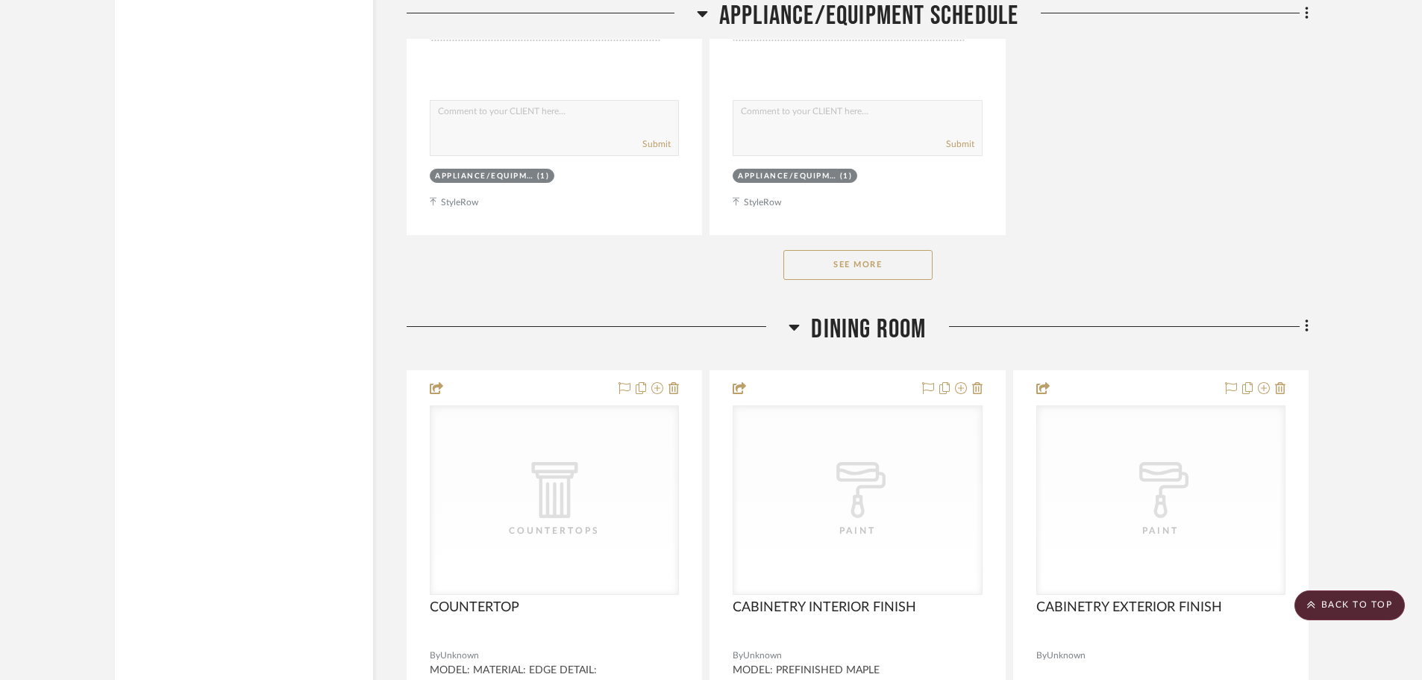
click at [784, 260] on button "See More" at bounding box center [857, 265] width 149 height 30
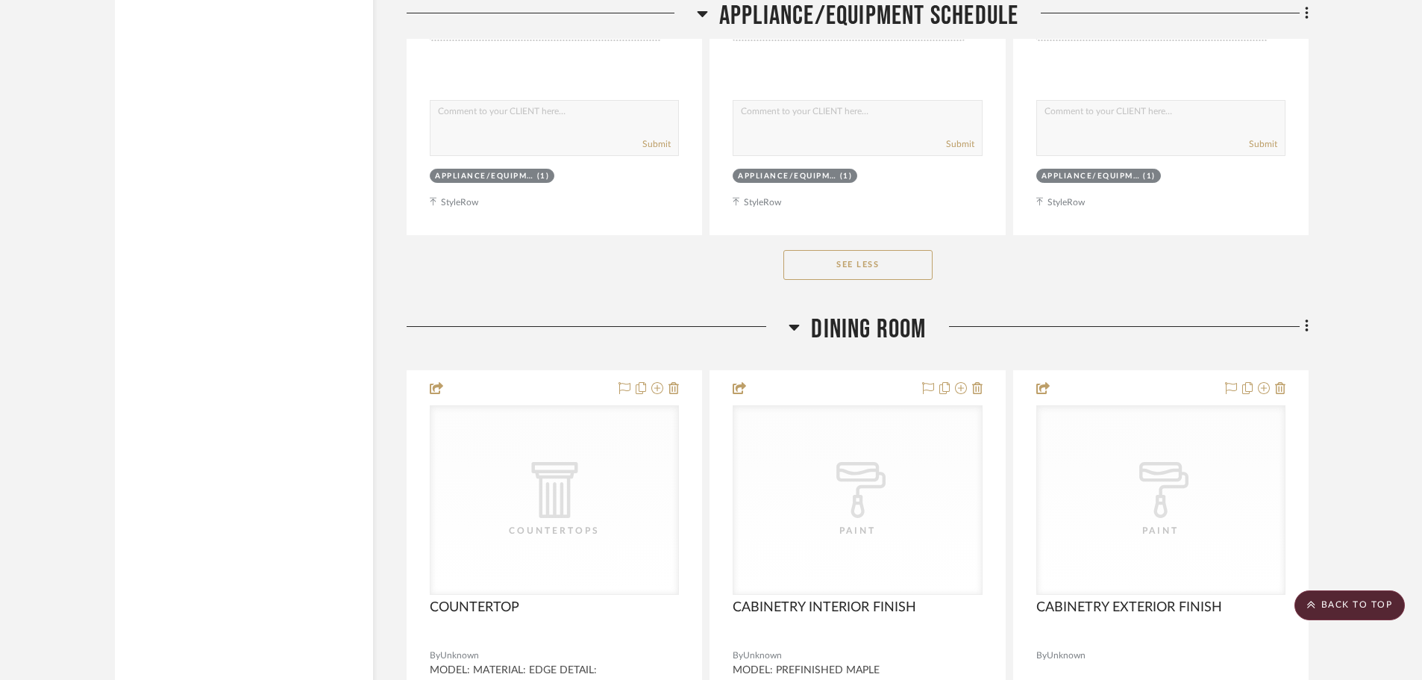
click at [807, 262] on button "See Less" at bounding box center [857, 265] width 149 height 30
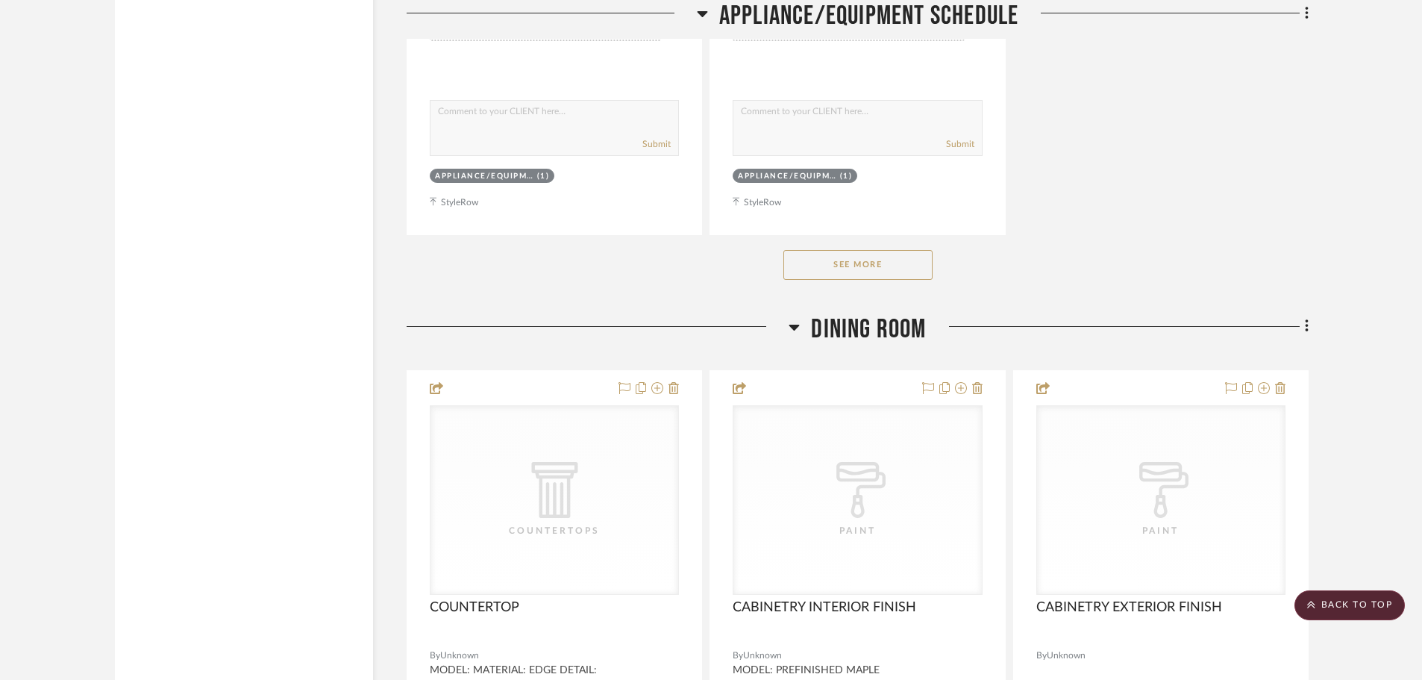
click at [807, 262] on button "See More" at bounding box center [857, 265] width 149 height 30
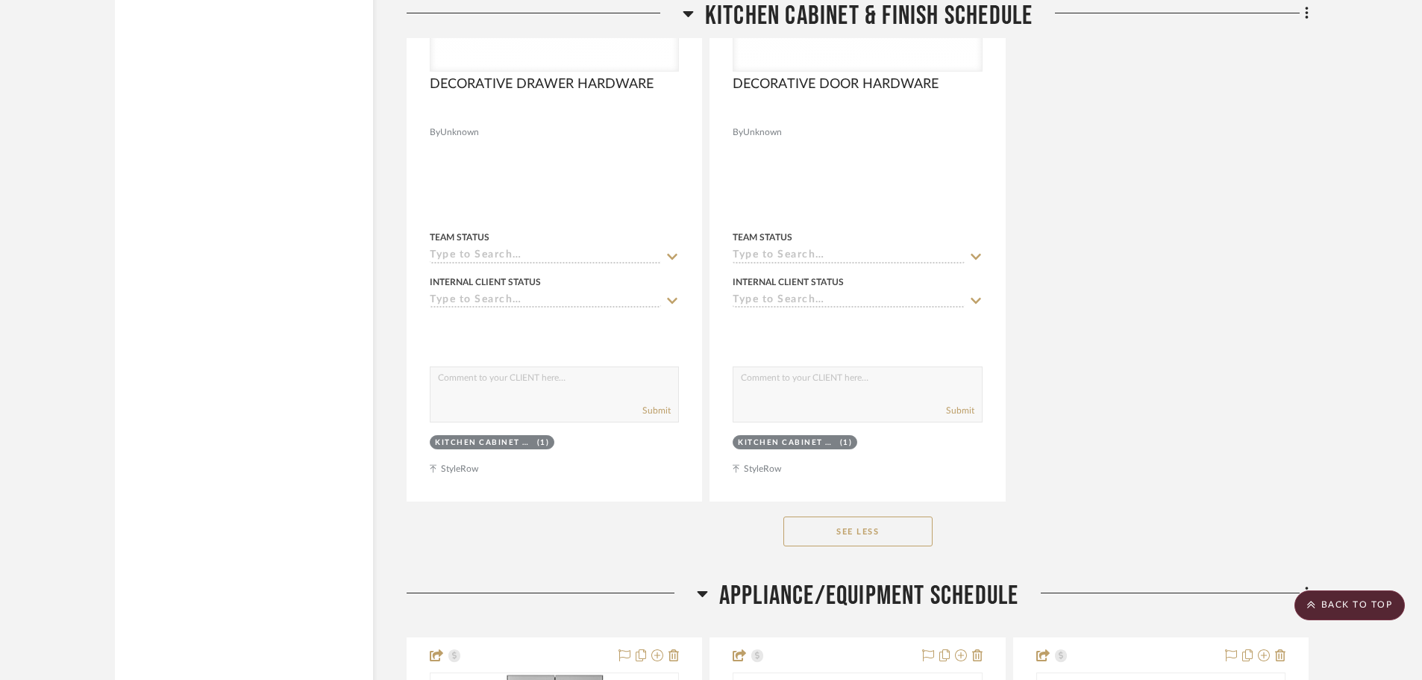
scroll to position [16190, 0]
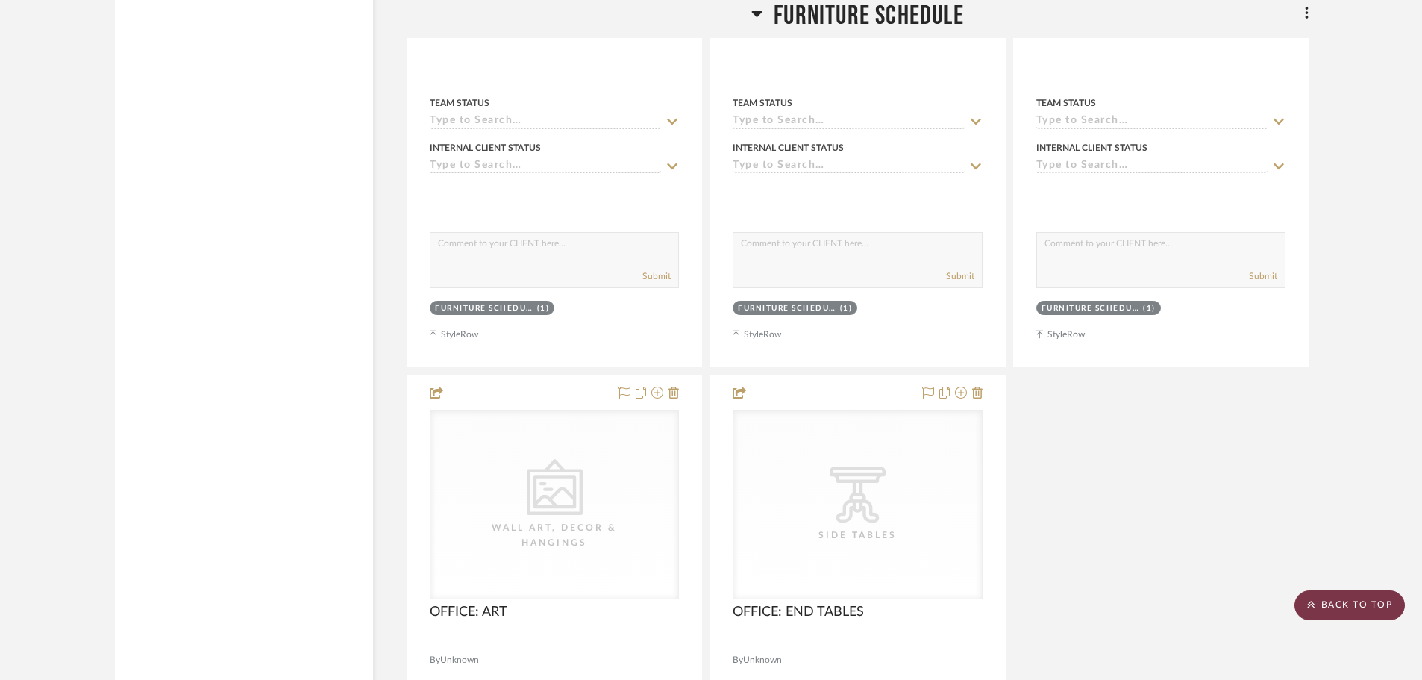
click at [1149, 598] on scroll-to-top-button "BACK TO TOP" at bounding box center [1349, 605] width 110 height 30
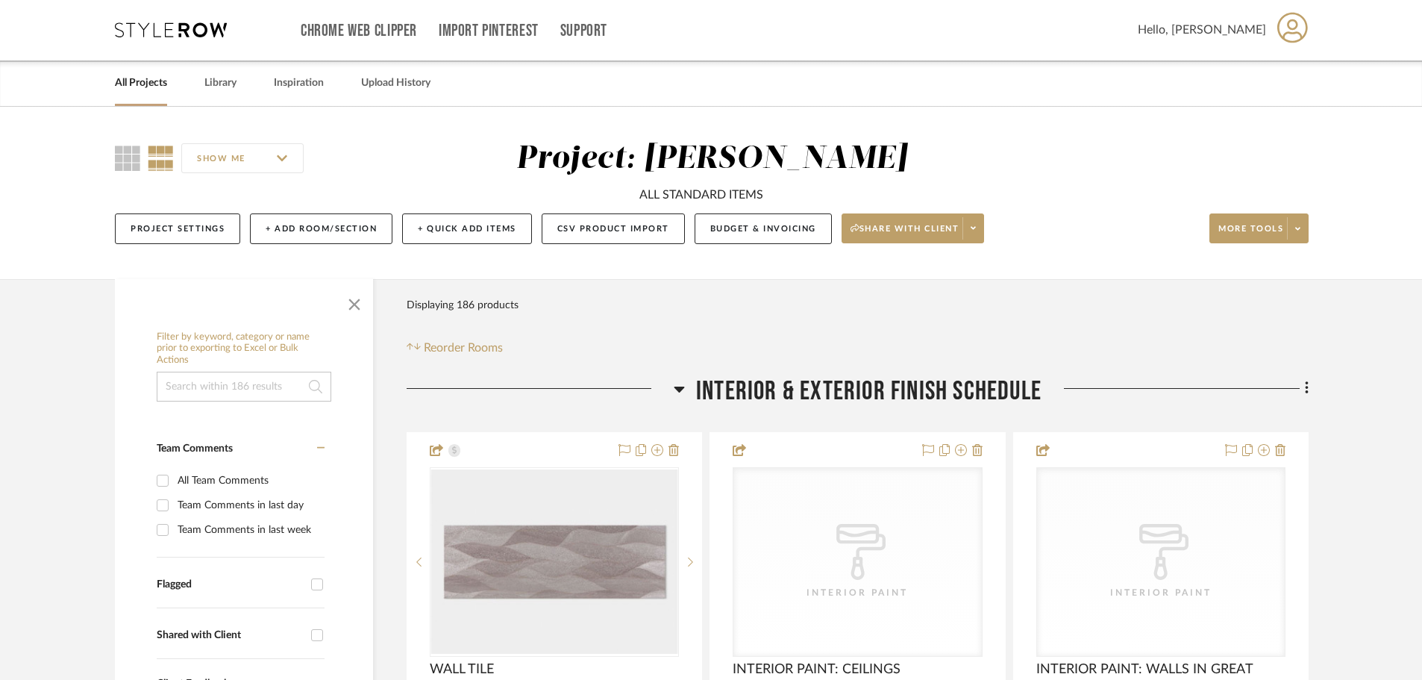
scroll to position [0, 0]
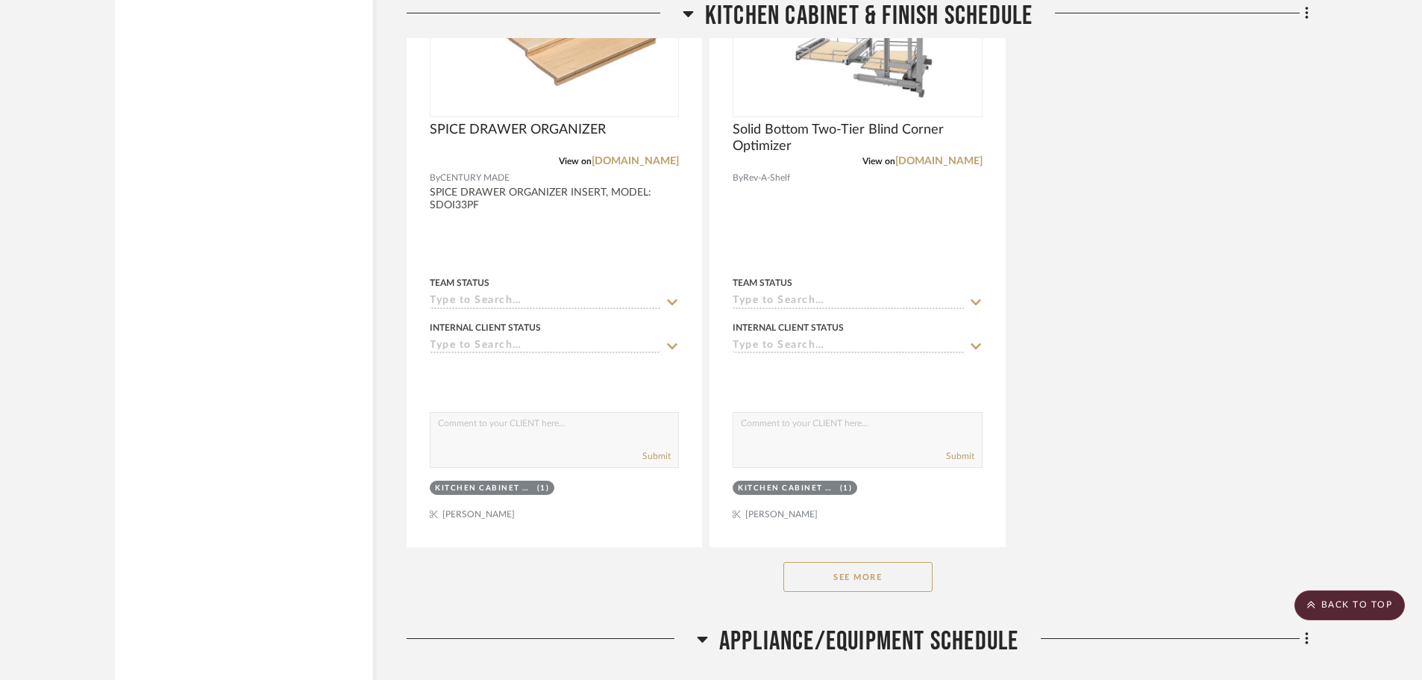
scroll to position [8878, 0]
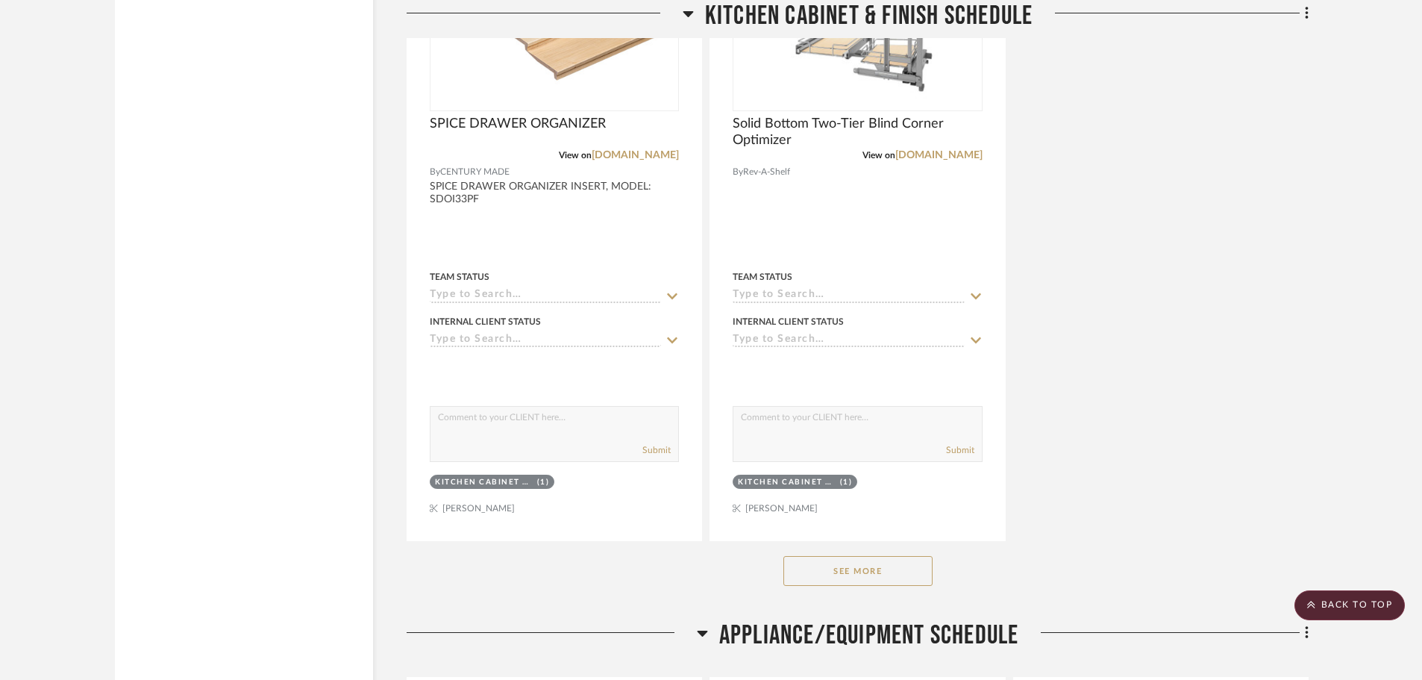
click at [904, 583] on div "See More" at bounding box center [858, 571] width 902 height 60
click at [904, 580] on button "See More" at bounding box center [857, 571] width 149 height 30
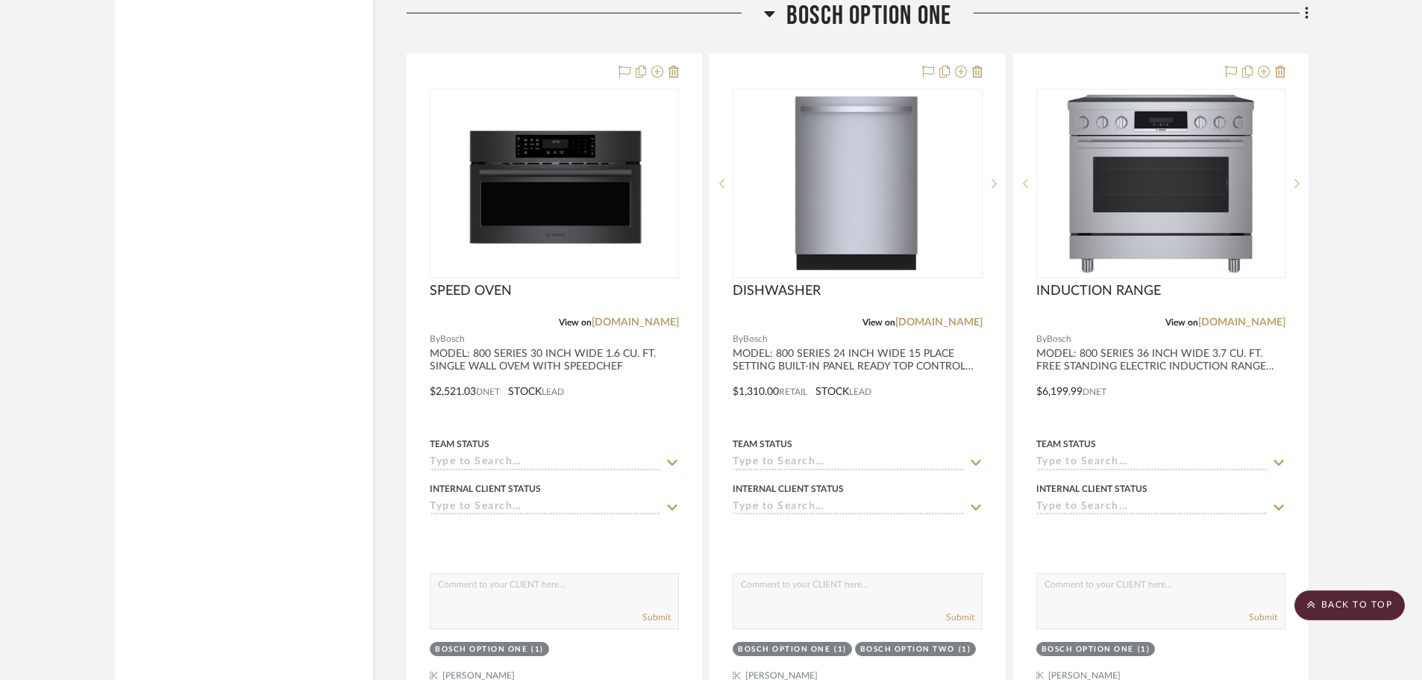
scroll to position [23129, 0]
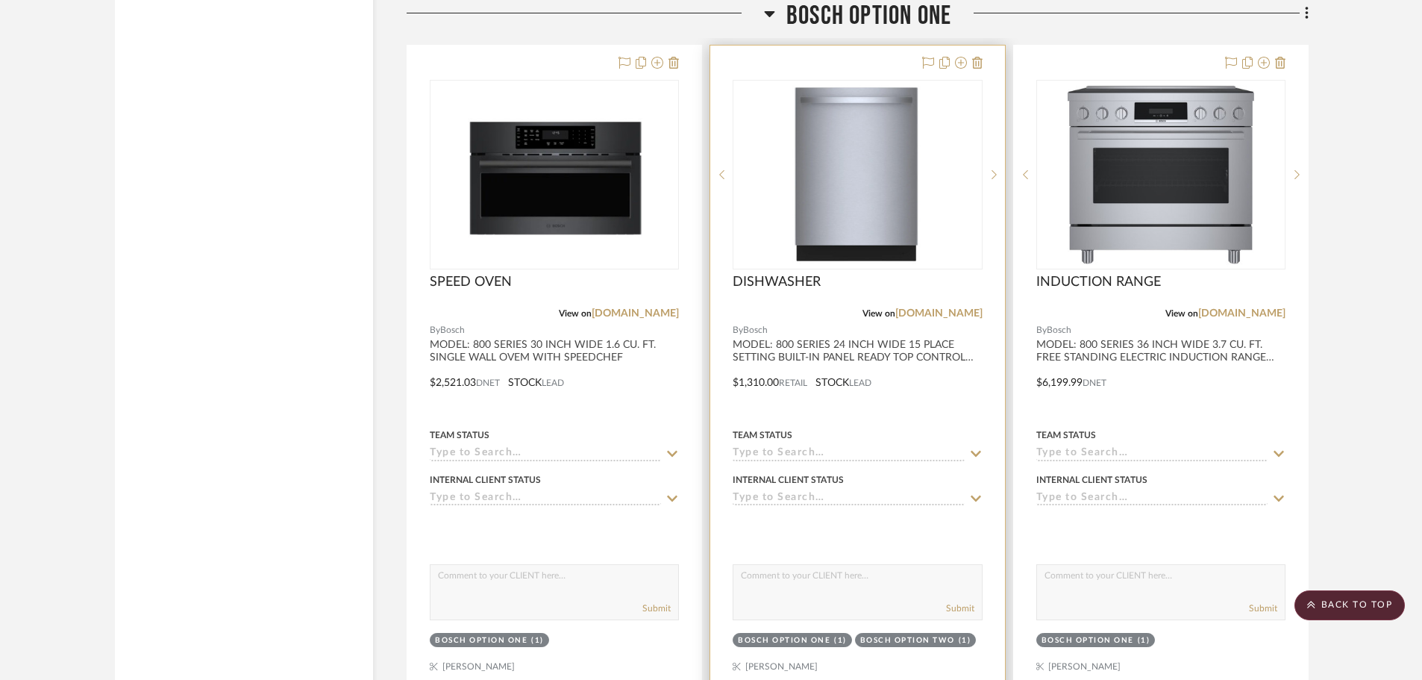
click at [811, 336] on div at bounding box center [857, 372] width 294 height 653
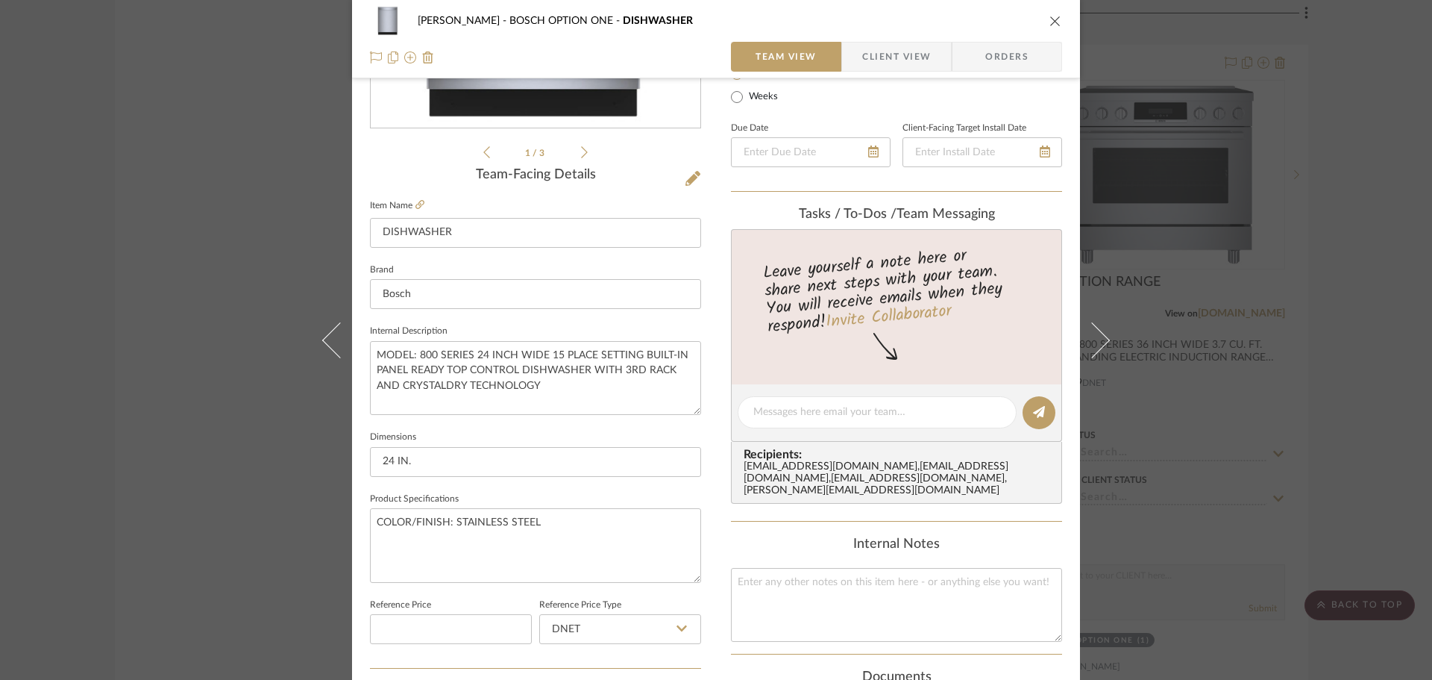
scroll to position [0, 0]
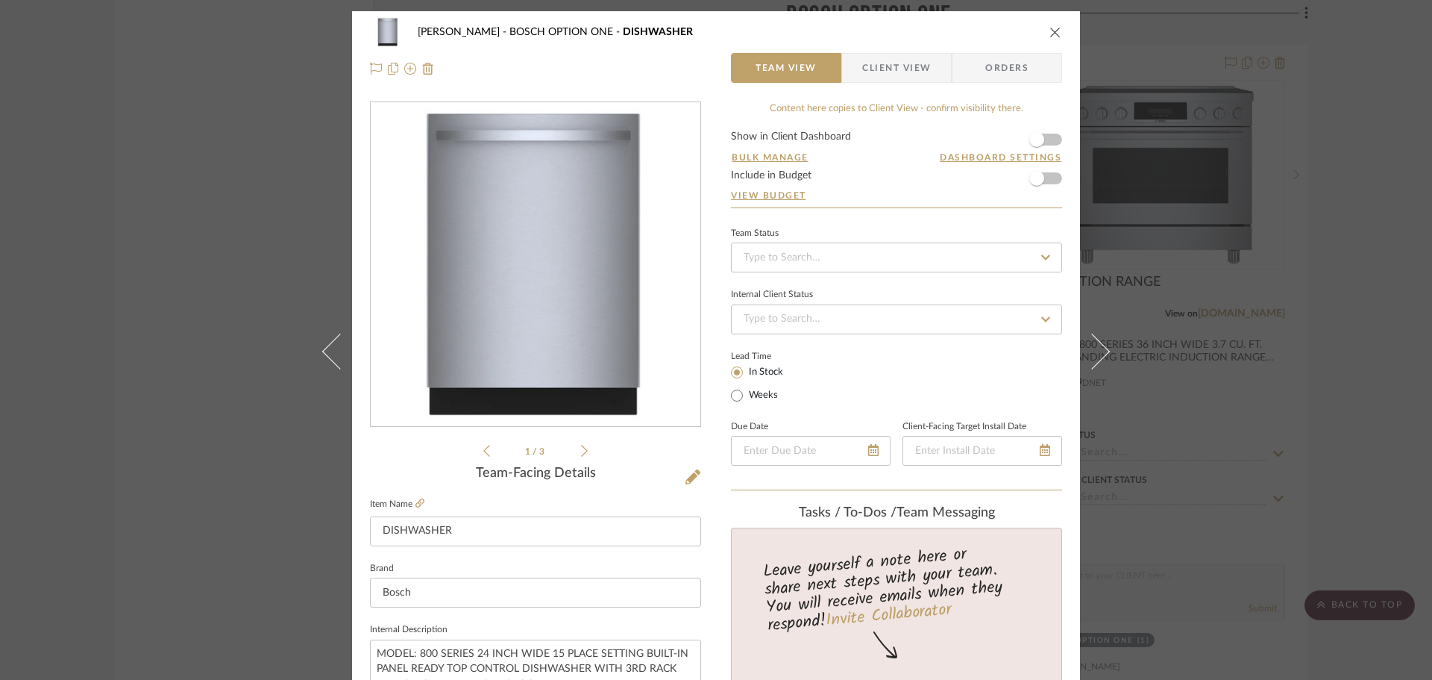
click at [1057, 31] on div "[PERSON_NAME] OPTION ONE DISHWASHER Team View Client View Orders" at bounding box center [716, 50] width 728 height 78
click at [1053, 31] on icon "close" at bounding box center [1056, 32] width 12 height 12
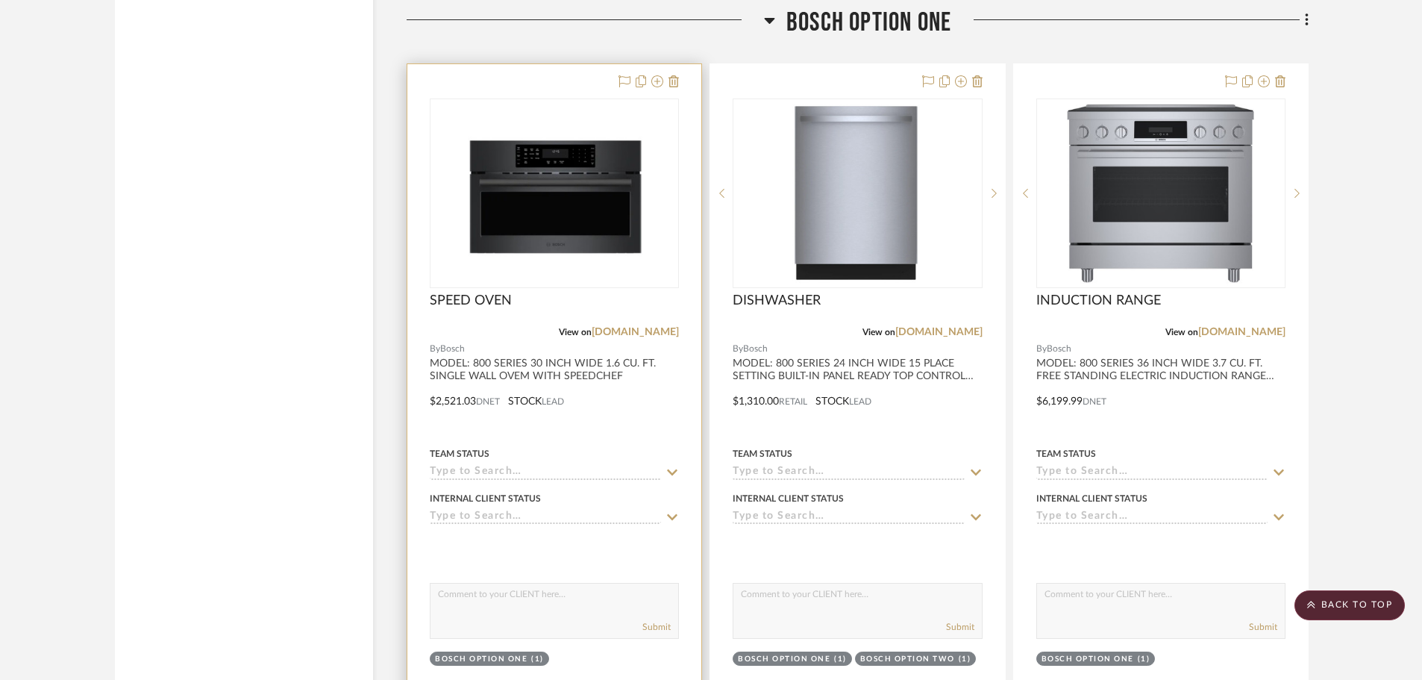
scroll to position [23075, 0]
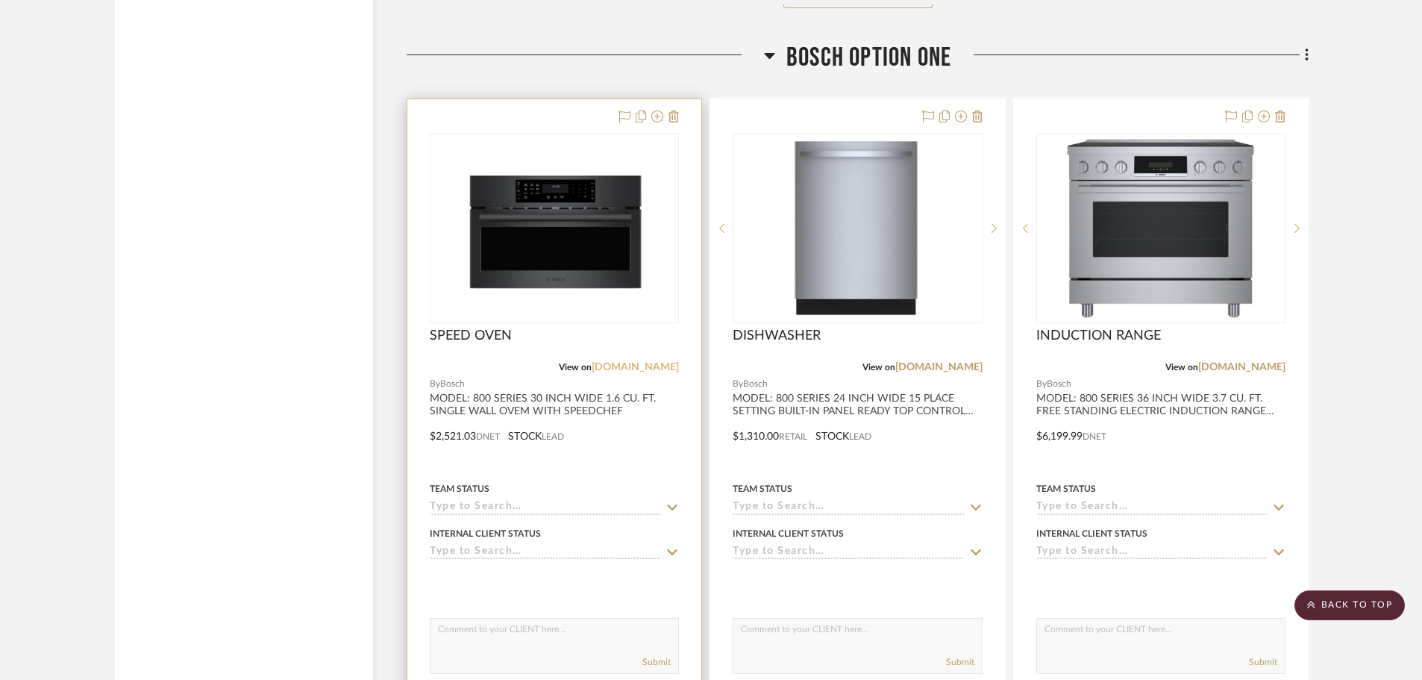
click at [634, 372] on link "[DOMAIN_NAME]" at bounding box center [635, 367] width 87 height 10
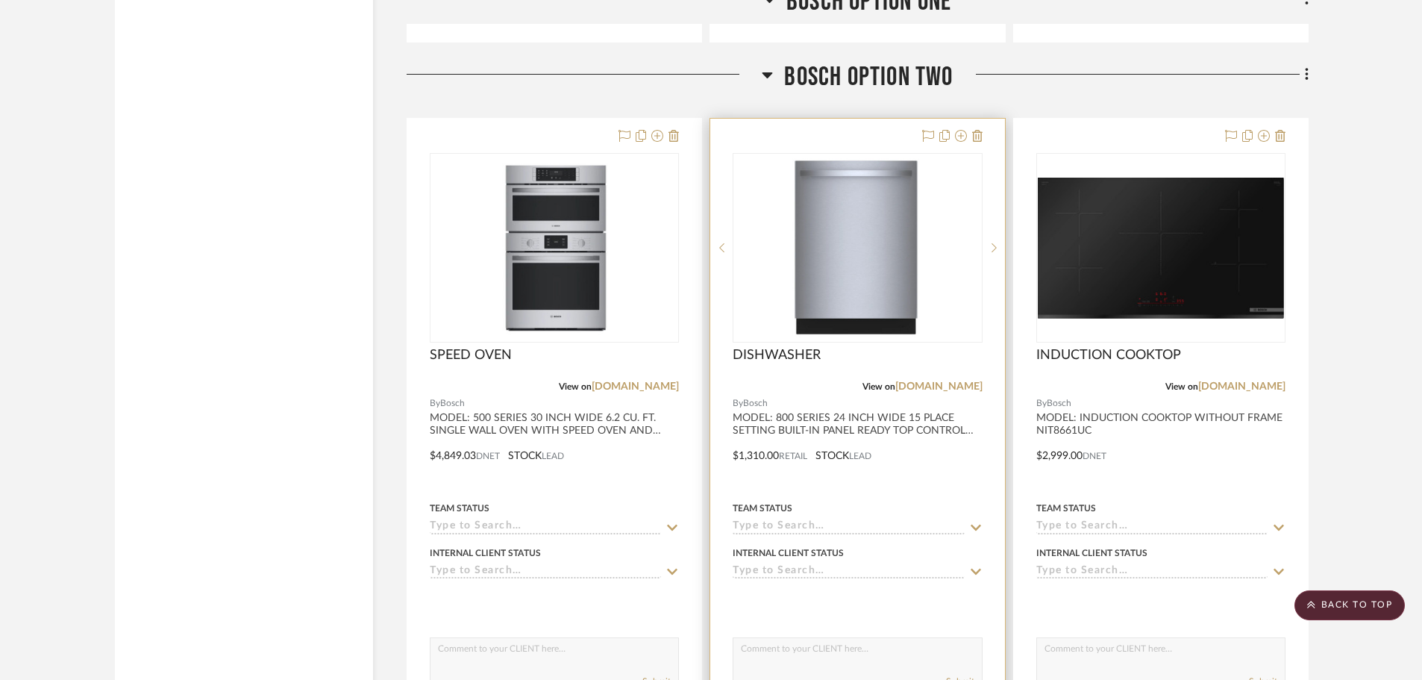
scroll to position [23821, 0]
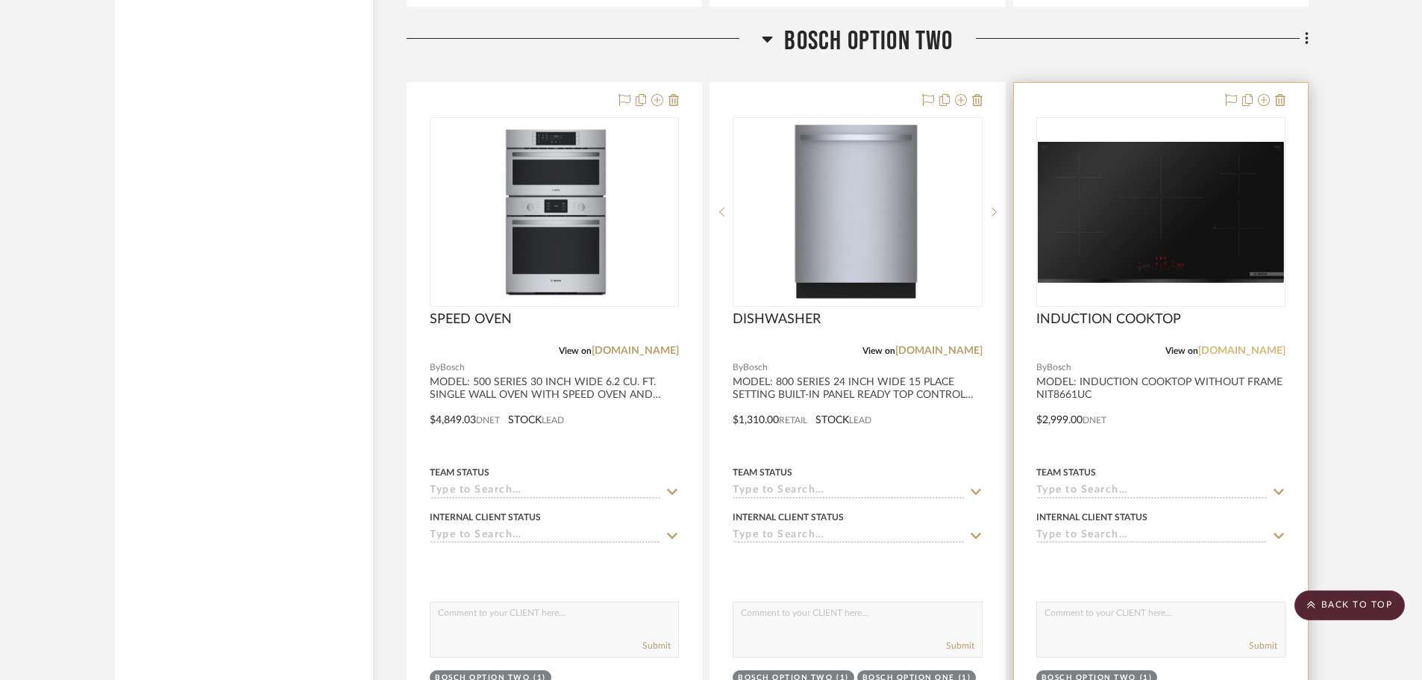
click at [1230, 349] on link "[DOMAIN_NAME]" at bounding box center [1241, 350] width 87 height 10
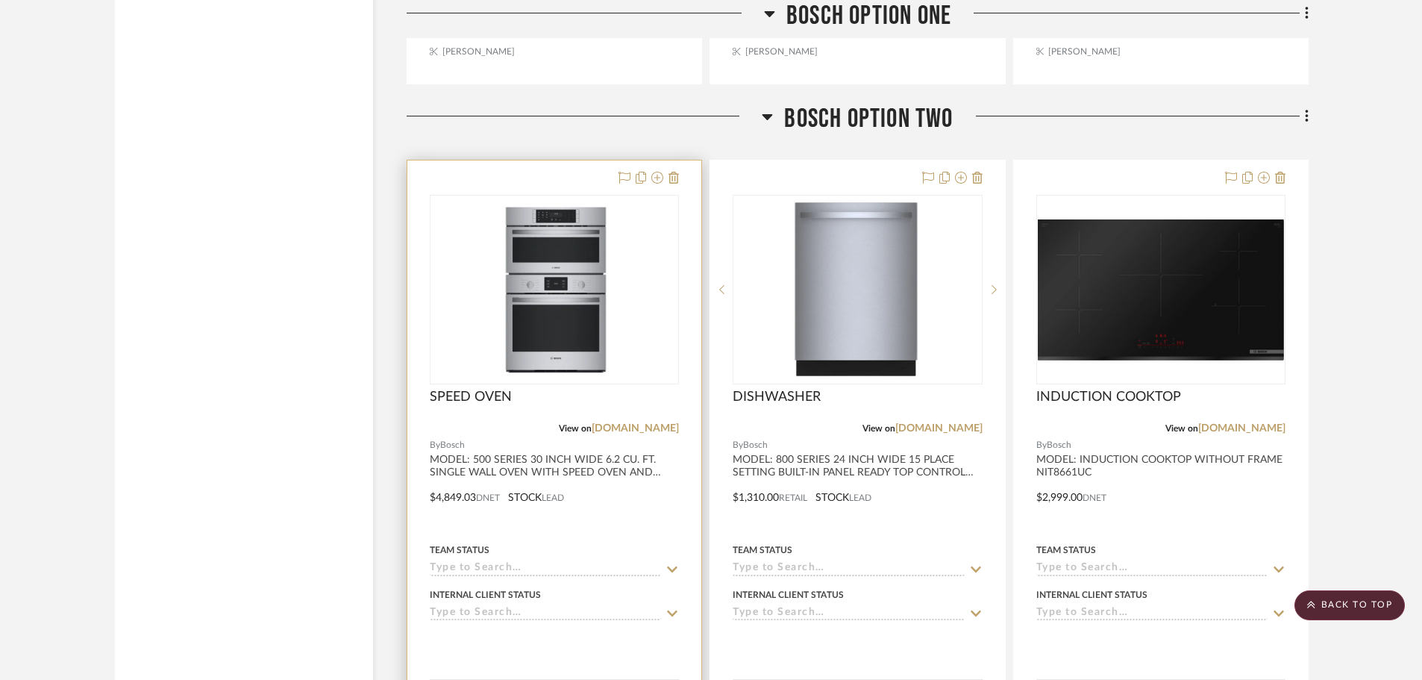
scroll to position [23746, 0]
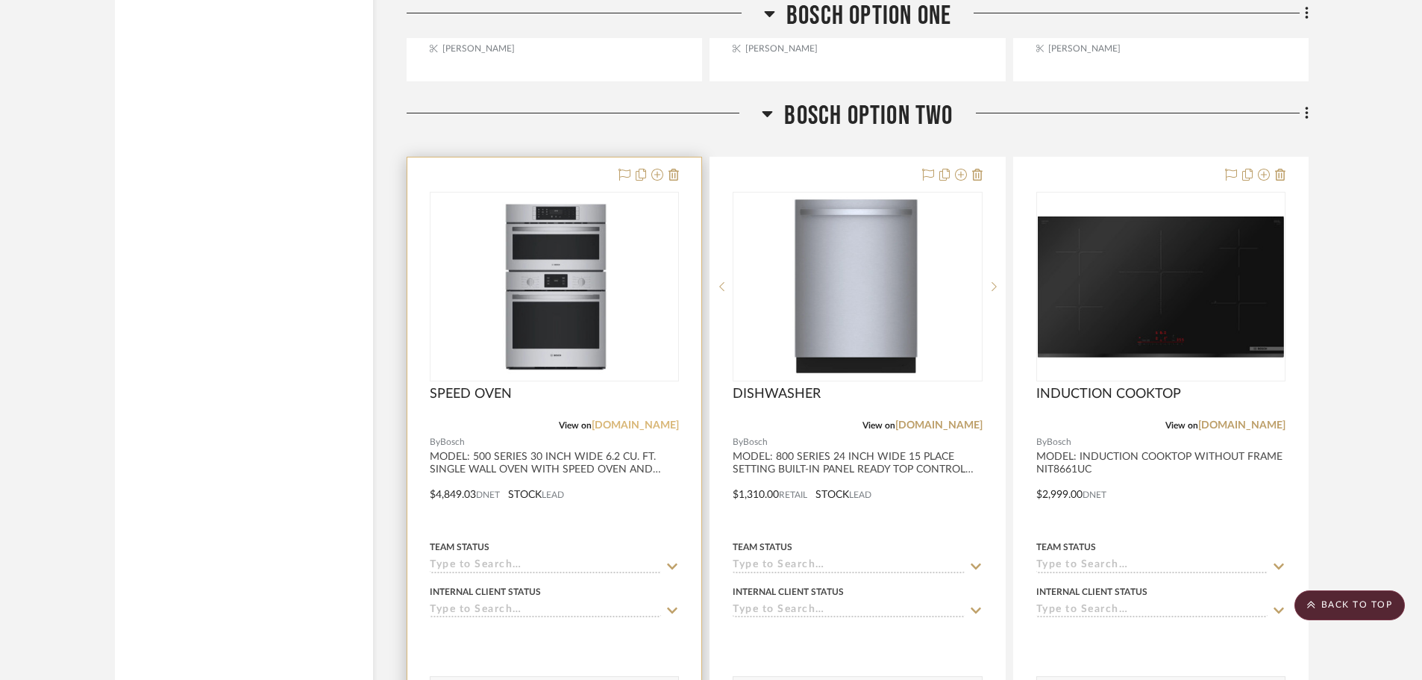
click at [645, 427] on link "[DOMAIN_NAME]" at bounding box center [635, 425] width 87 height 10
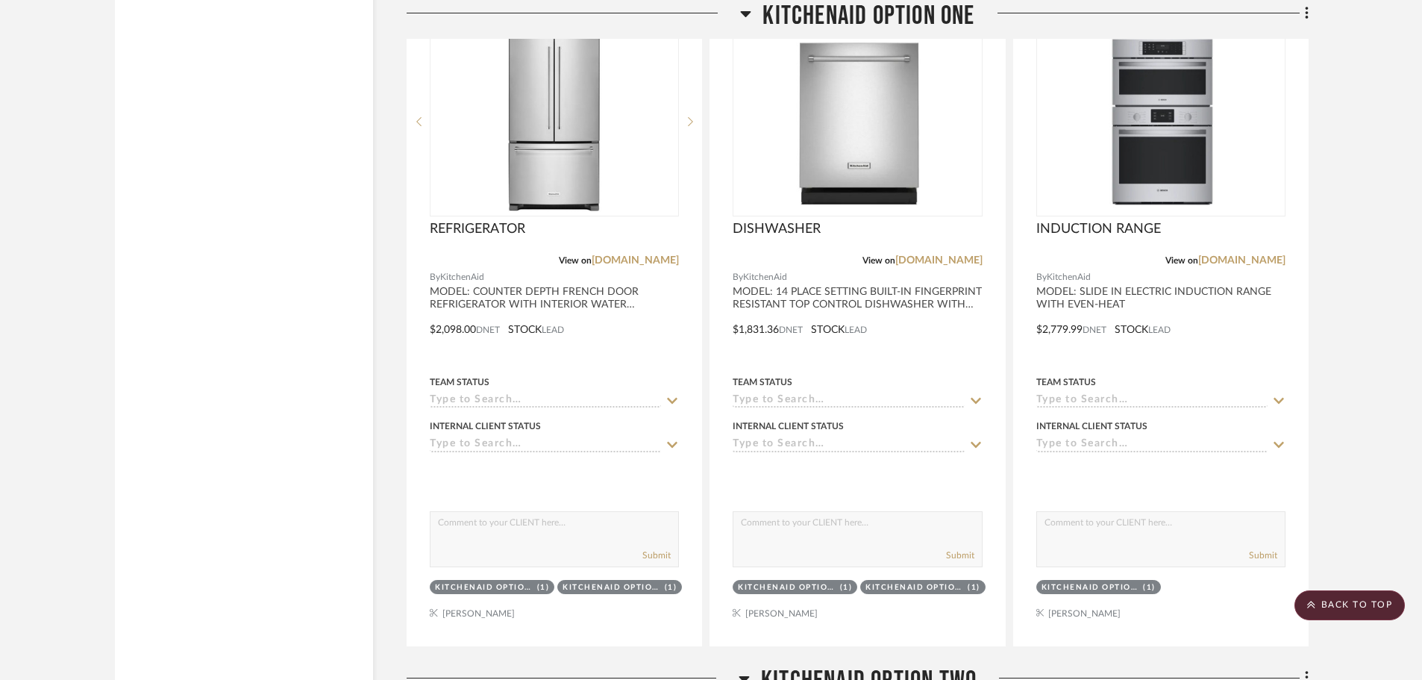
scroll to position [24567, 0]
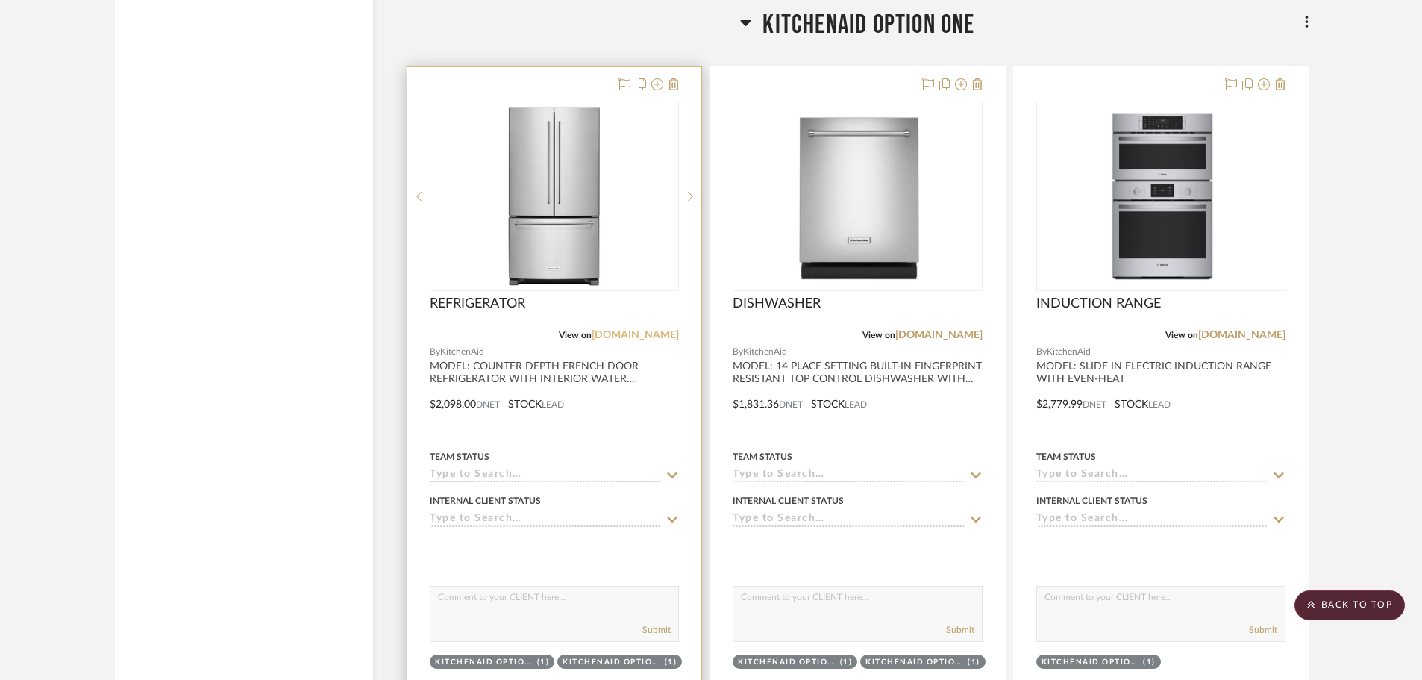
click at [652, 338] on link "[DOMAIN_NAME]" at bounding box center [635, 335] width 87 height 10
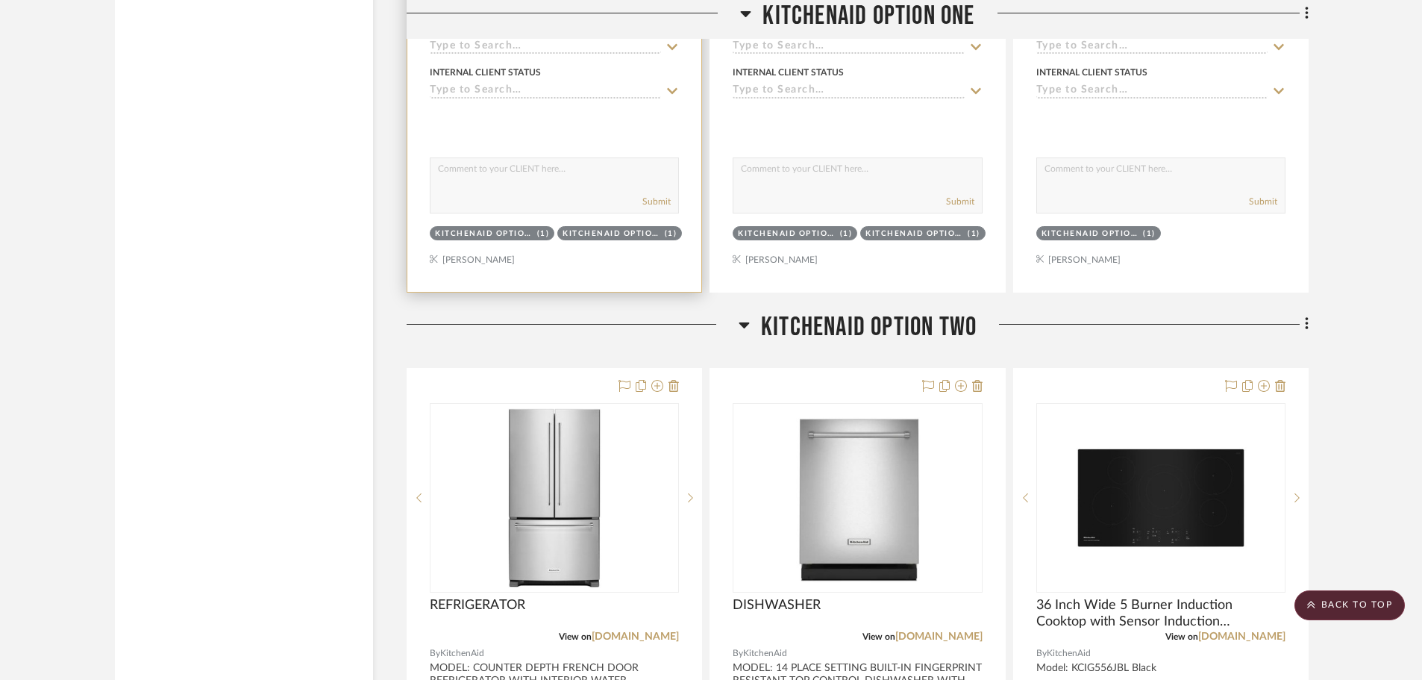
scroll to position [25239, 0]
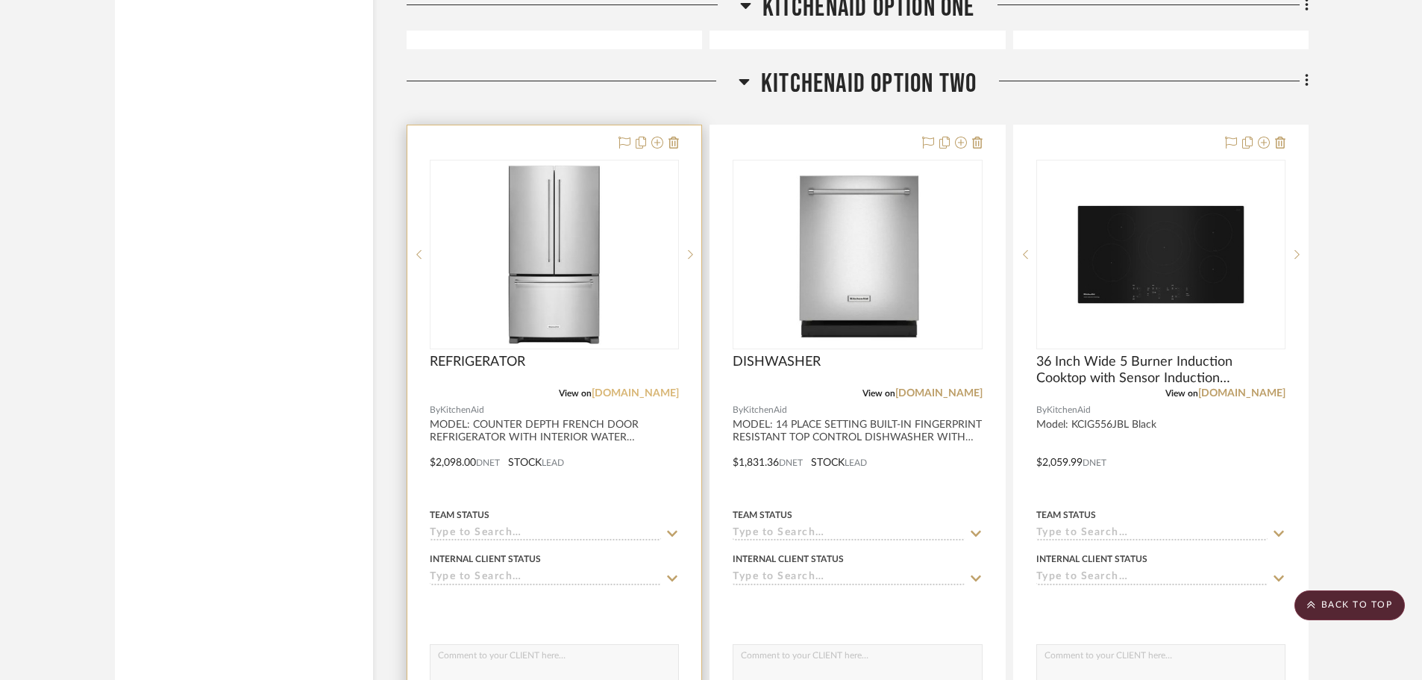
click at [660, 395] on link "[DOMAIN_NAME]" at bounding box center [635, 393] width 87 height 10
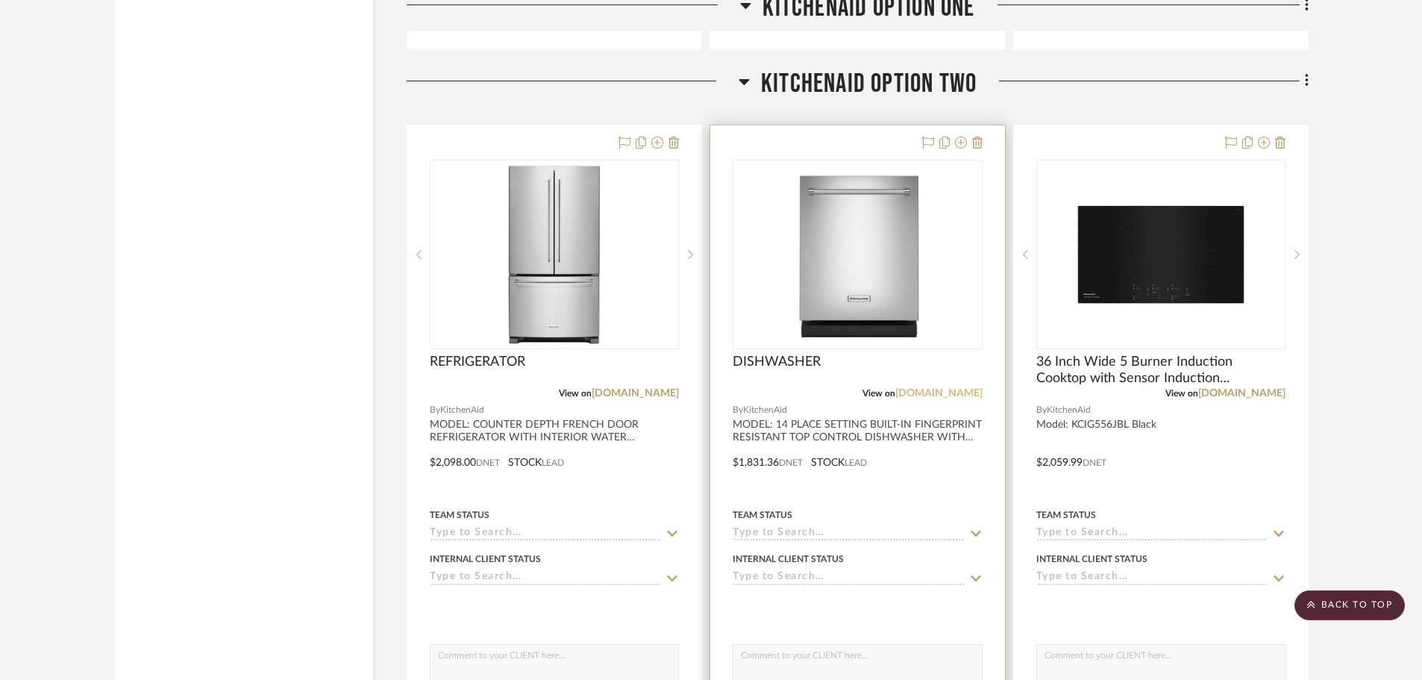
click at [927, 388] on link "[DOMAIN_NAME]" at bounding box center [938, 393] width 87 height 10
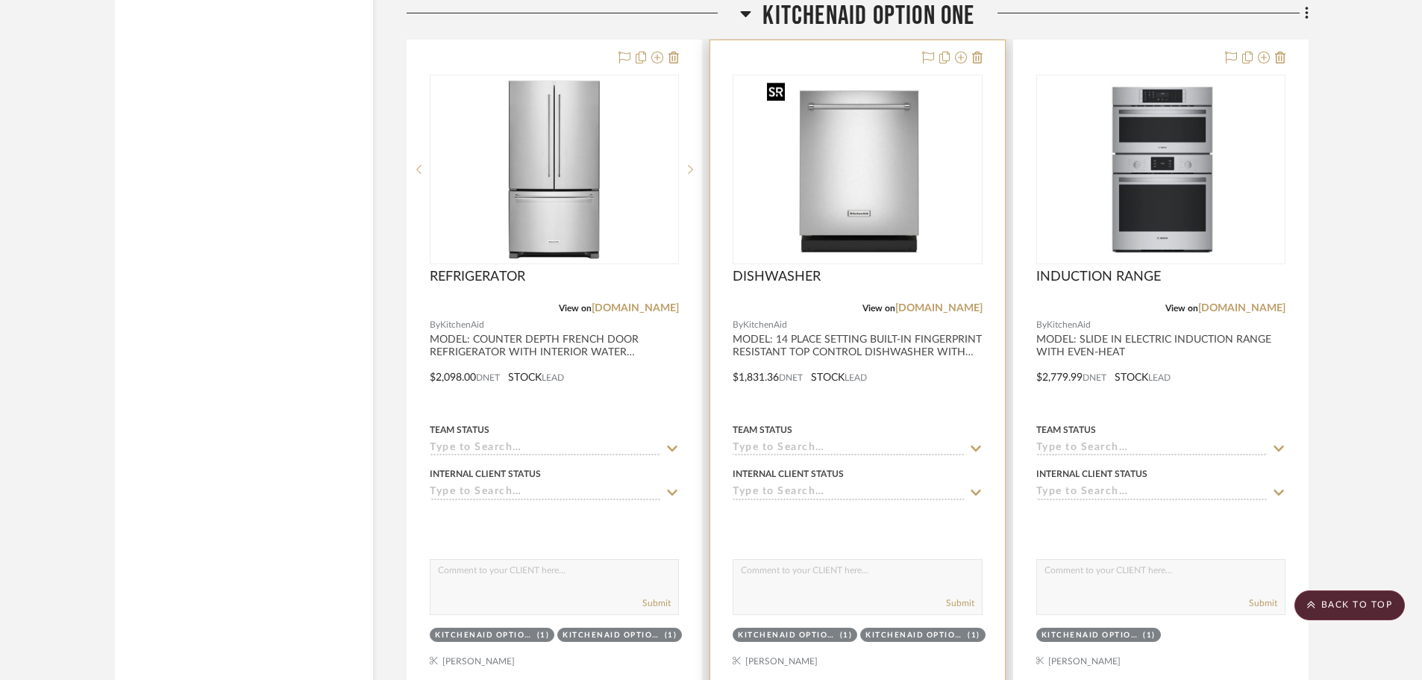
scroll to position [24567, 0]
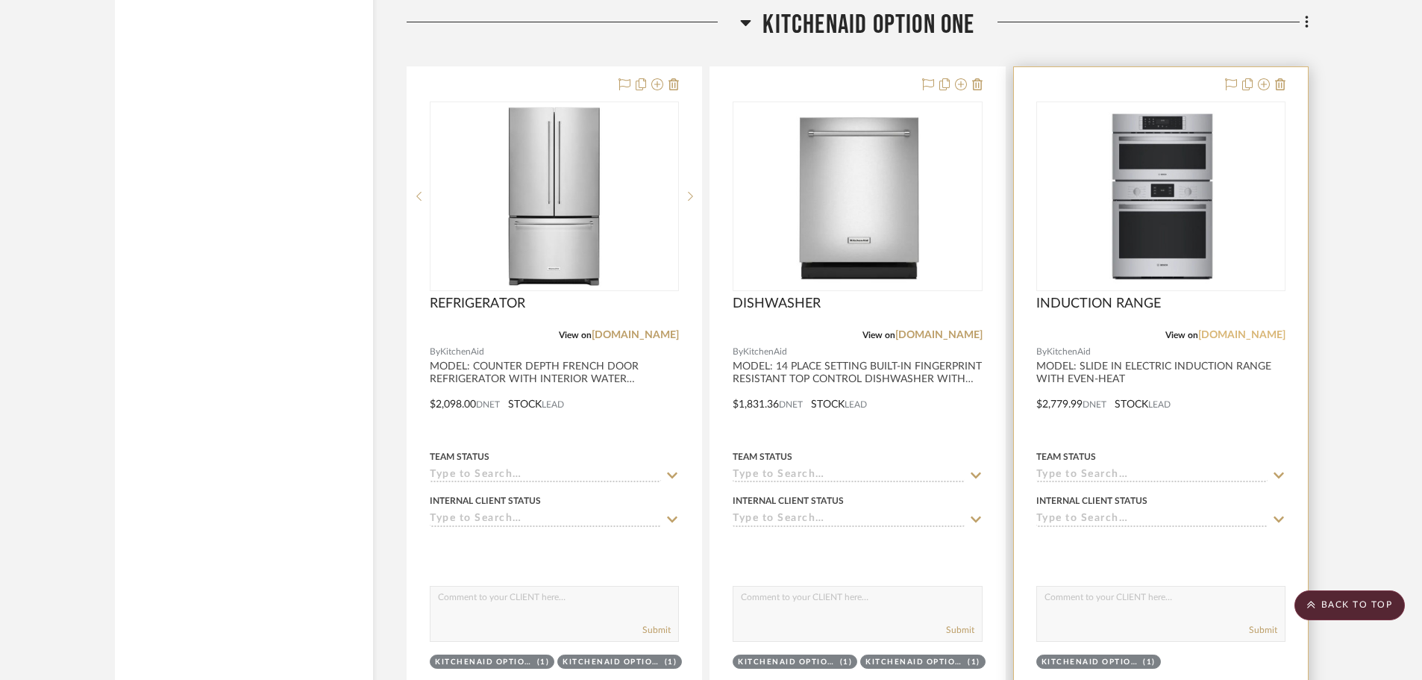
click at [1210, 336] on link "[DOMAIN_NAME]" at bounding box center [1241, 335] width 87 height 10
click at [1117, 207] on img "0" at bounding box center [1161, 196] width 192 height 187
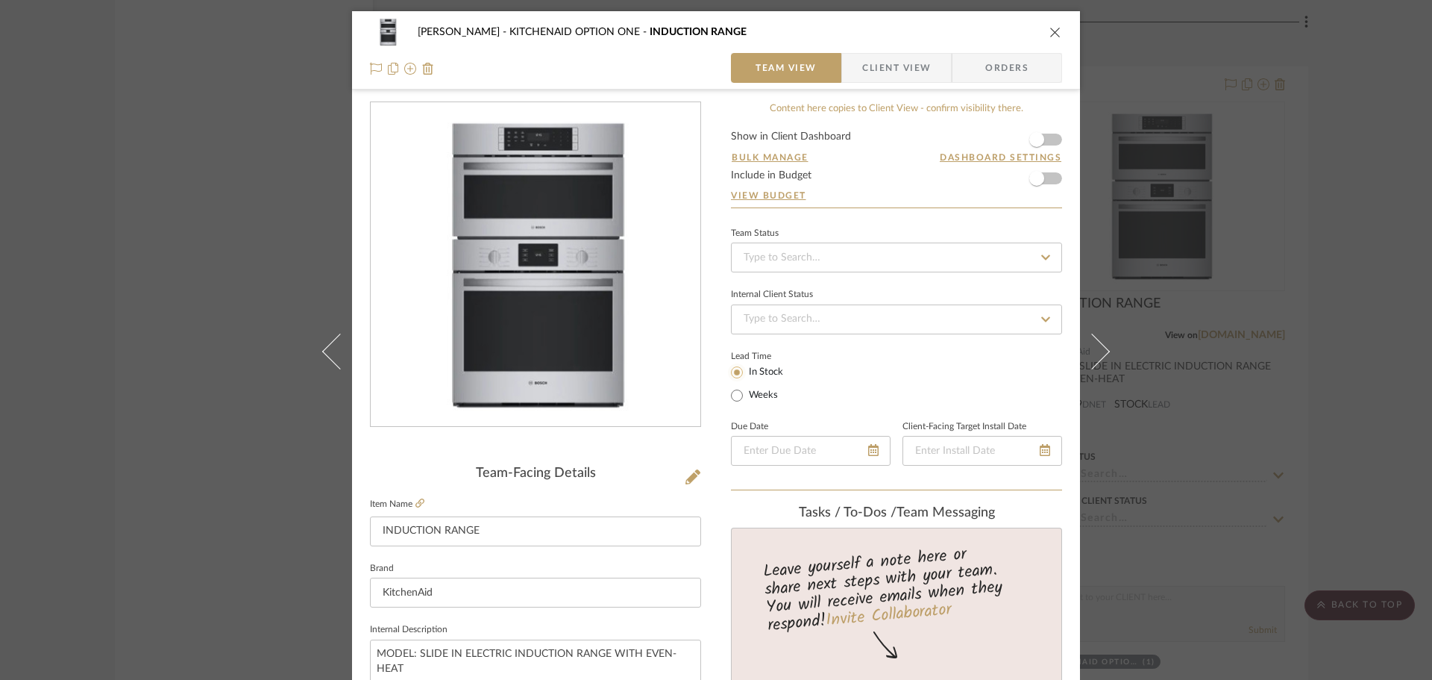
scroll to position [75, 0]
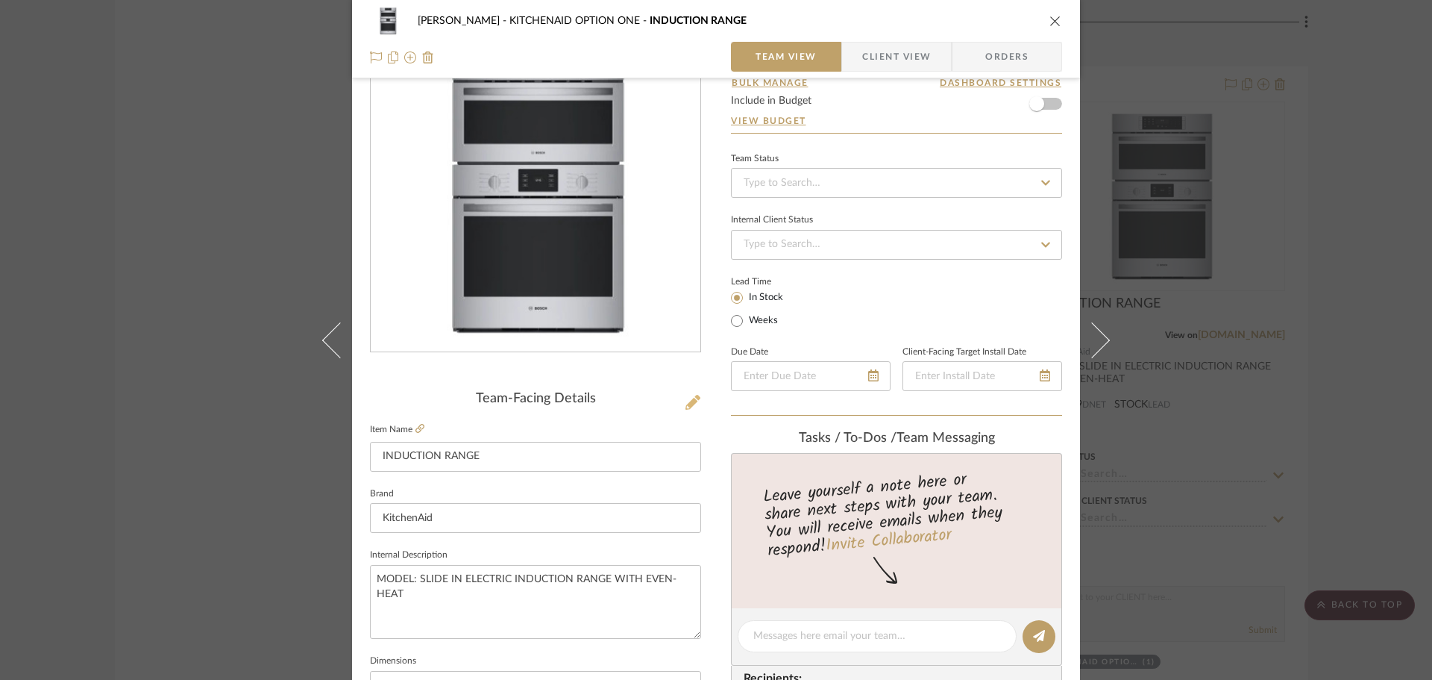
click at [692, 399] on icon at bounding box center [693, 402] width 15 height 15
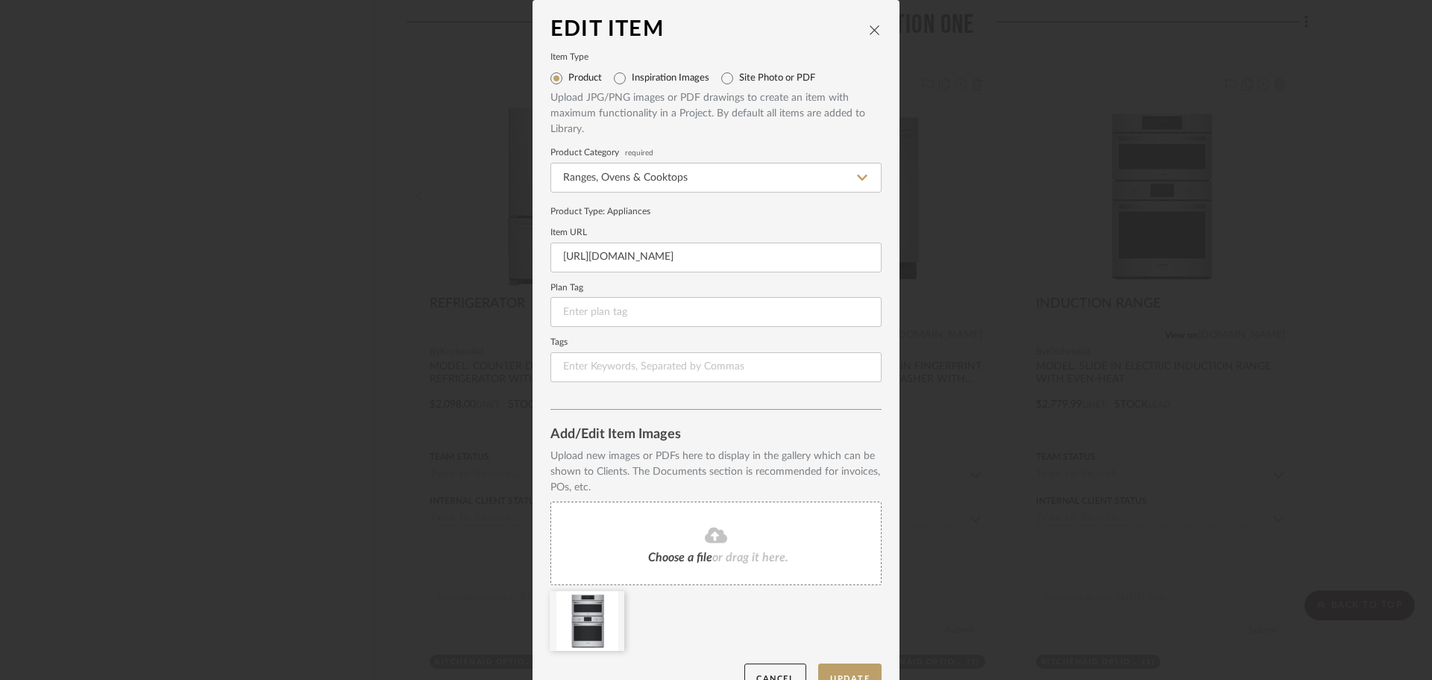
scroll to position [31, 0]
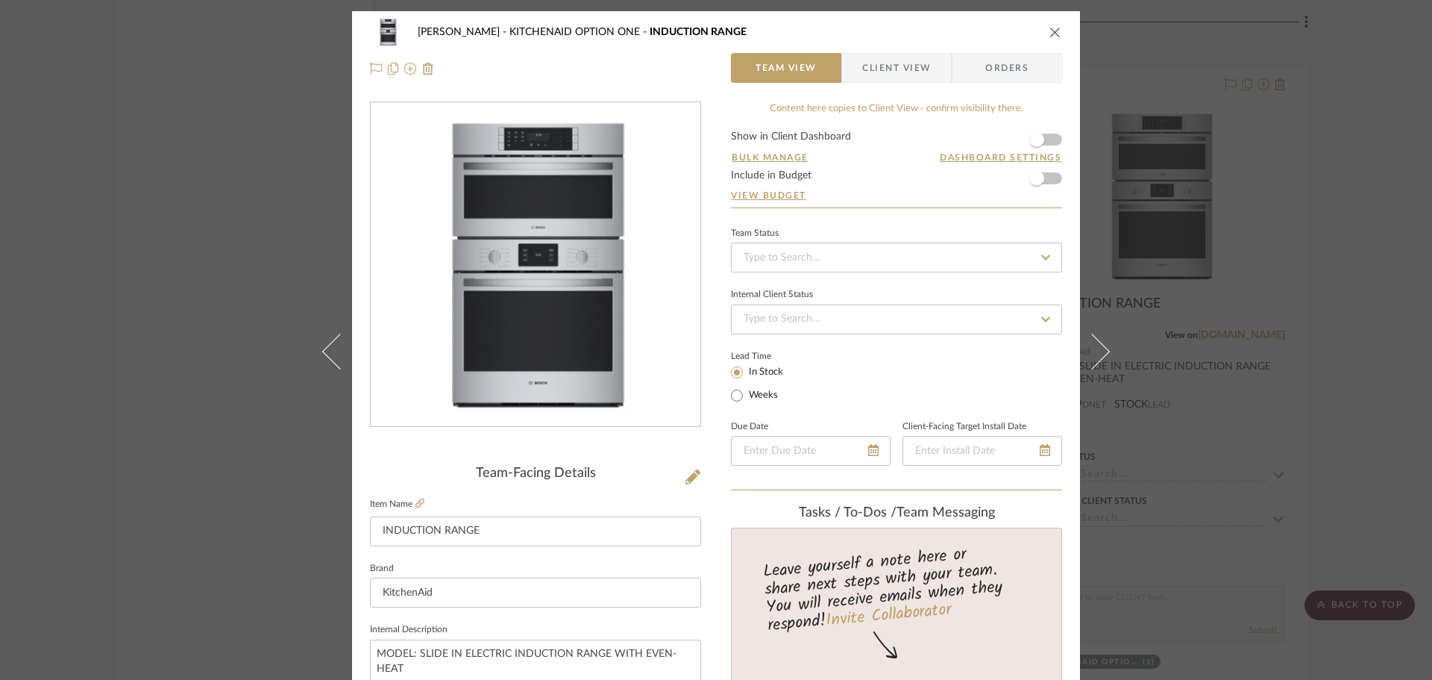
drag, startPoint x: 1043, startPoint y: 31, endPoint x: 1053, endPoint y: 31, distance: 9.7
click at [1048, 31] on div "[PERSON_NAME] KITCHENAID OPTION ONE INDUCTION RANGE" at bounding box center [716, 32] width 692 height 30
click at [1058, 31] on div "[PERSON_NAME] KITCHENAID OPTION ONE INDUCTION RANGE Team View Client View Orders" at bounding box center [716, 50] width 728 height 78
click at [1051, 29] on icon "close" at bounding box center [1056, 32] width 12 height 12
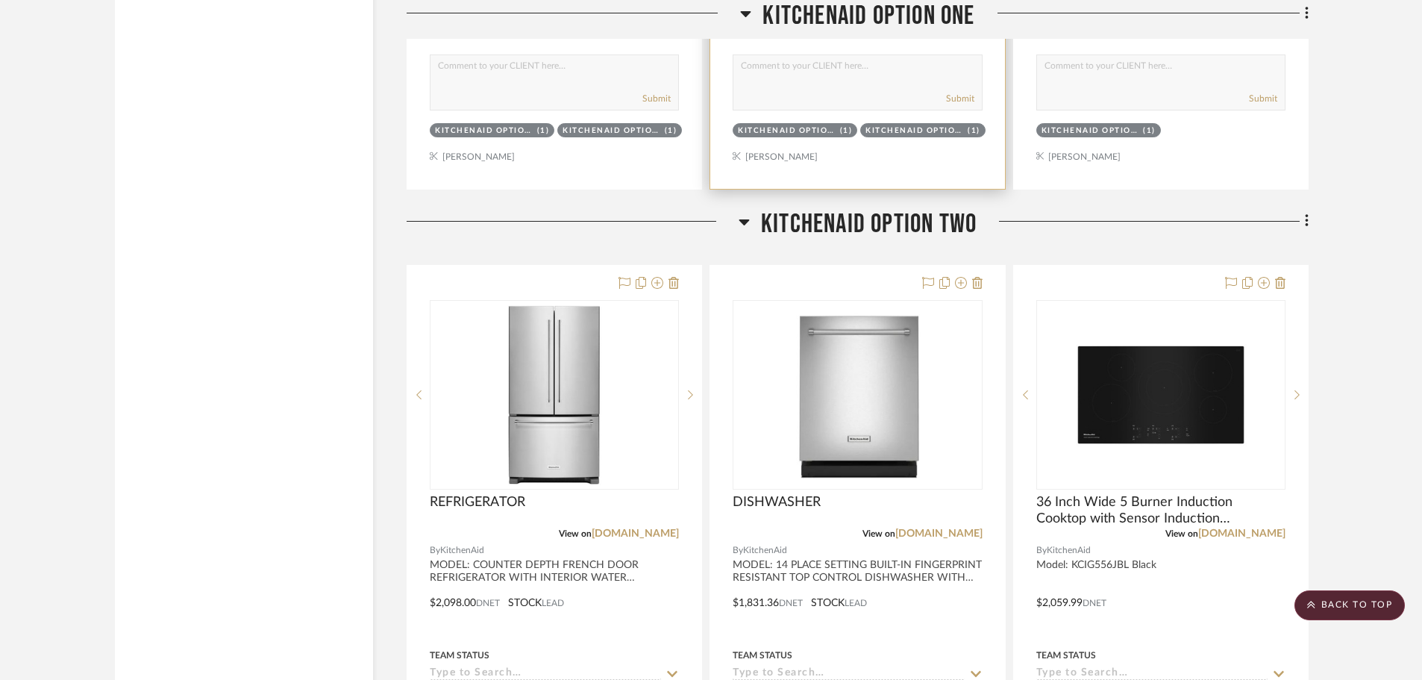
scroll to position [25164, 0]
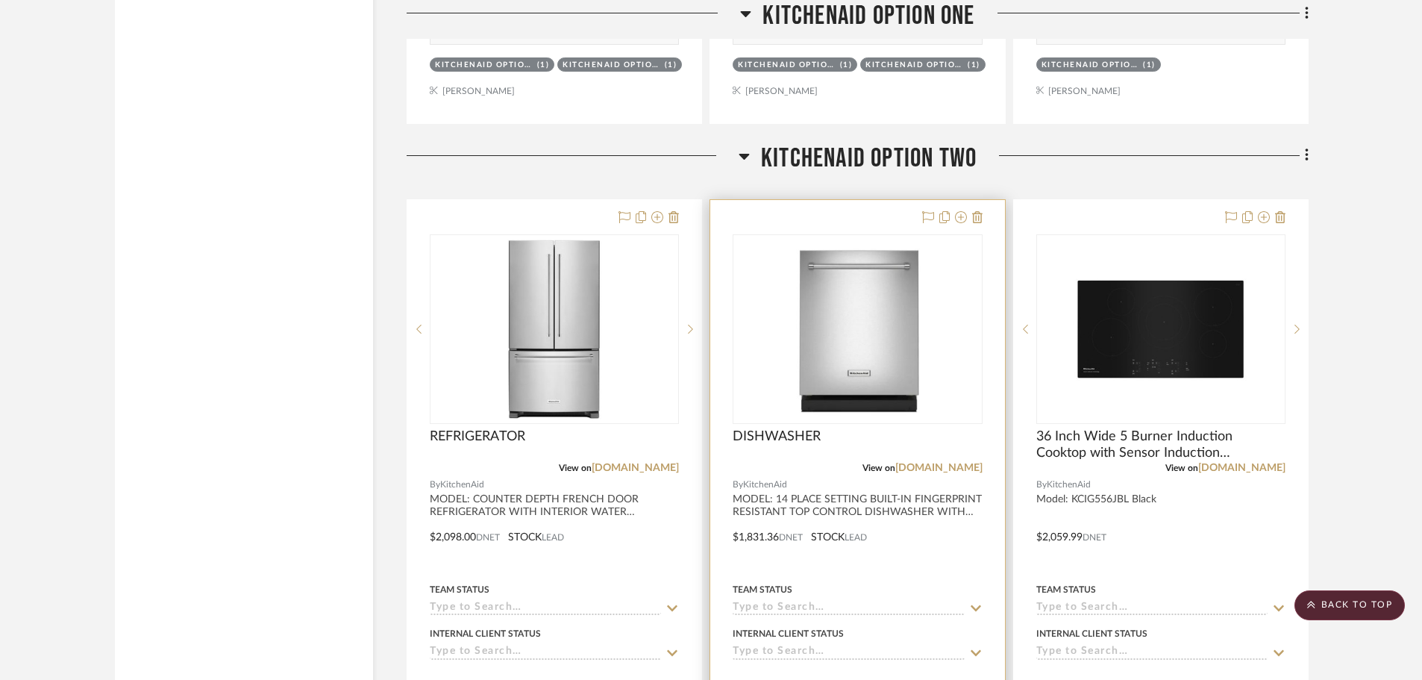
click at [856, 440] on div "DISHWASHER" at bounding box center [857, 444] width 249 height 33
click at [883, 392] on img "0" at bounding box center [857, 329] width 193 height 187
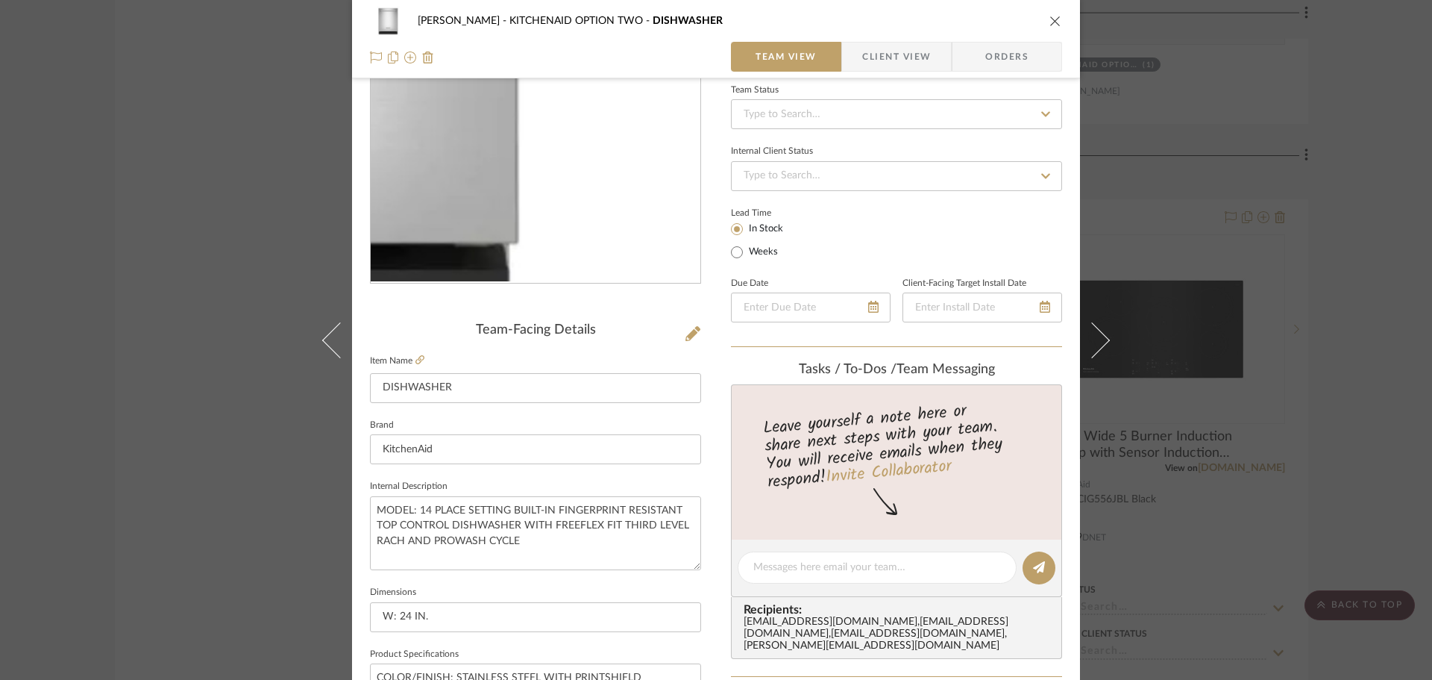
scroll to position [149, 0]
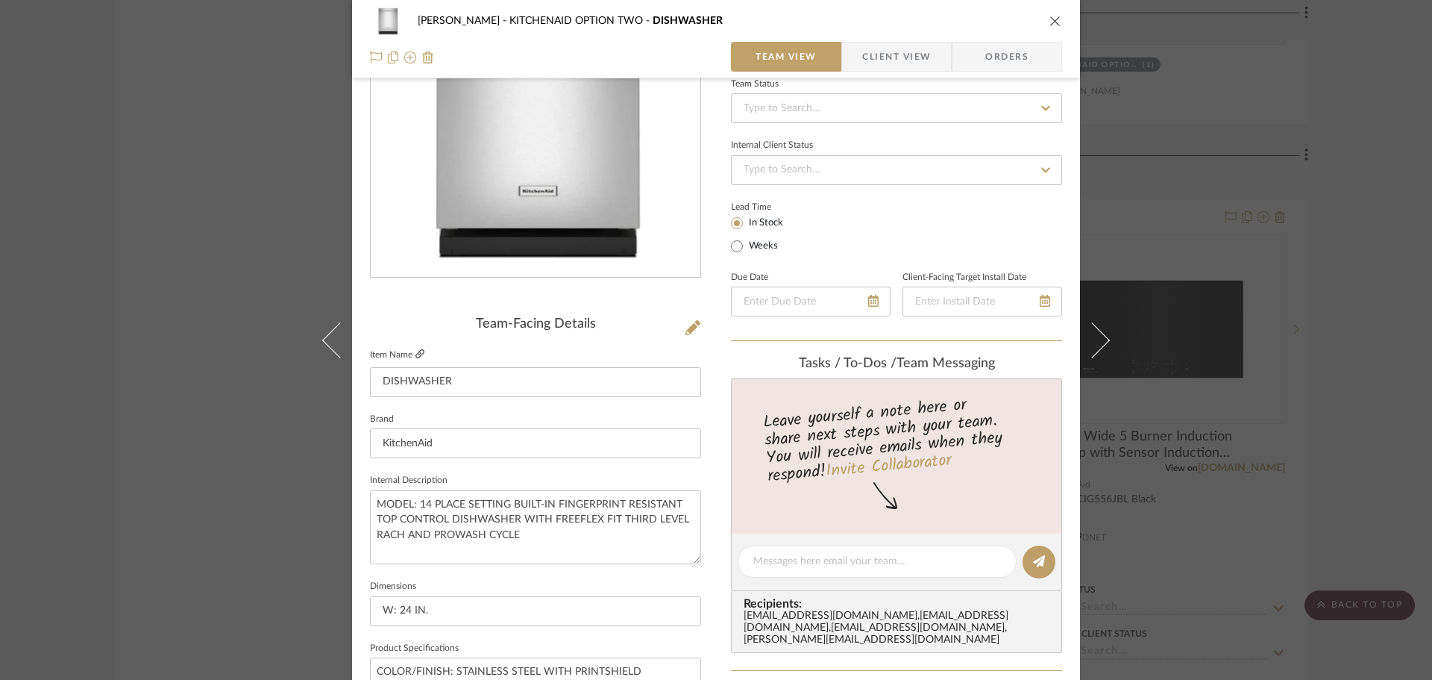
click at [419, 356] on icon at bounding box center [420, 353] width 9 height 9
